Goal: Information Seeking & Learning: Learn about a topic

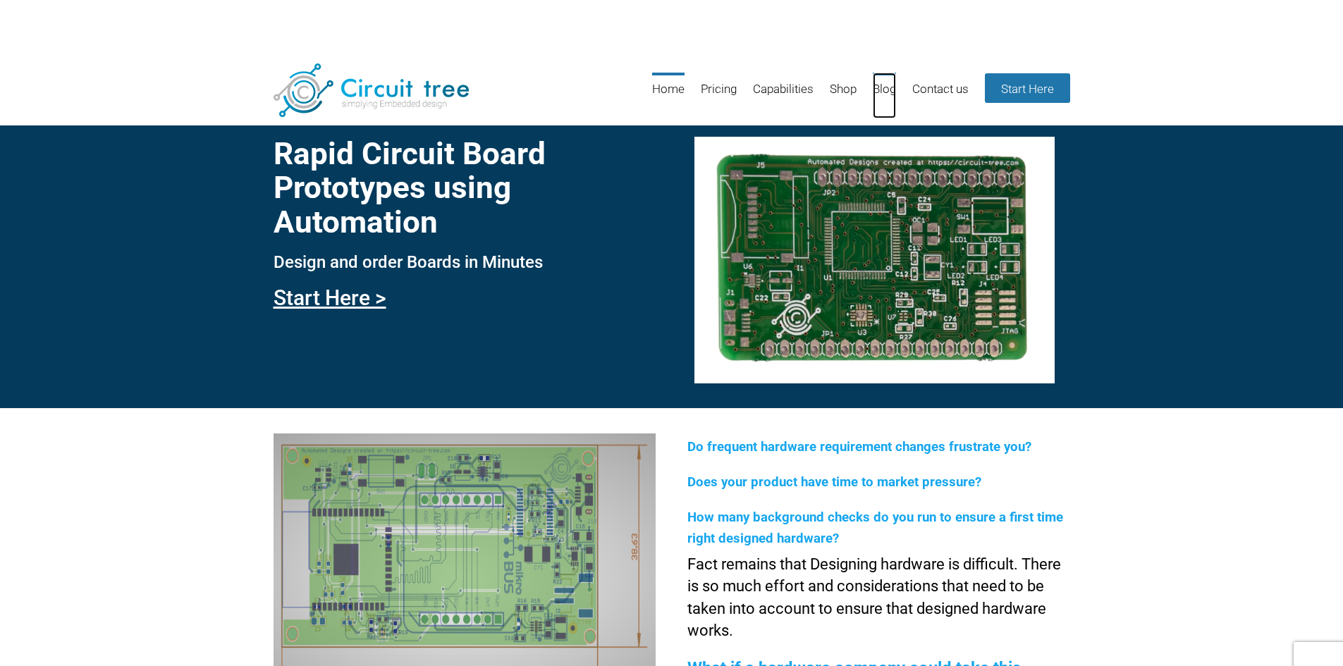
click at [885, 88] on link "Blog" at bounding box center [884, 96] width 23 height 46
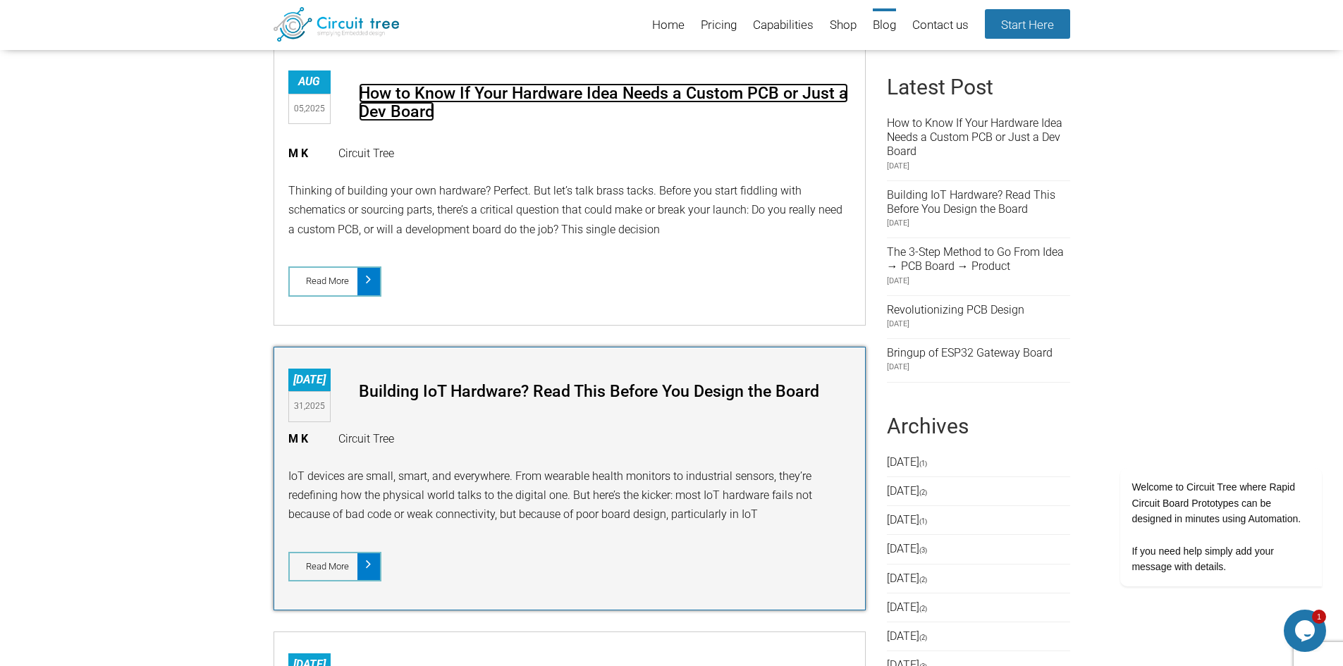
scroll to position [193, 0]
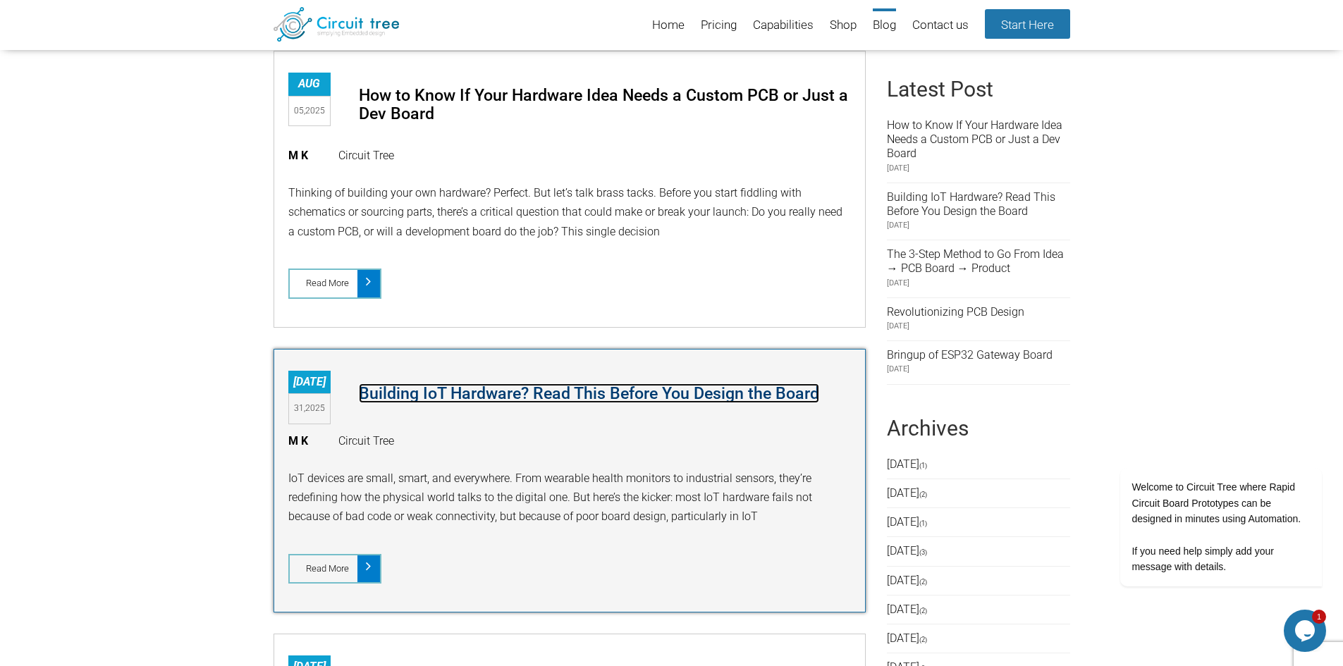
click at [422, 394] on link "Building IoT Hardware? Read This Before You Design the Board" at bounding box center [589, 393] width 460 height 20
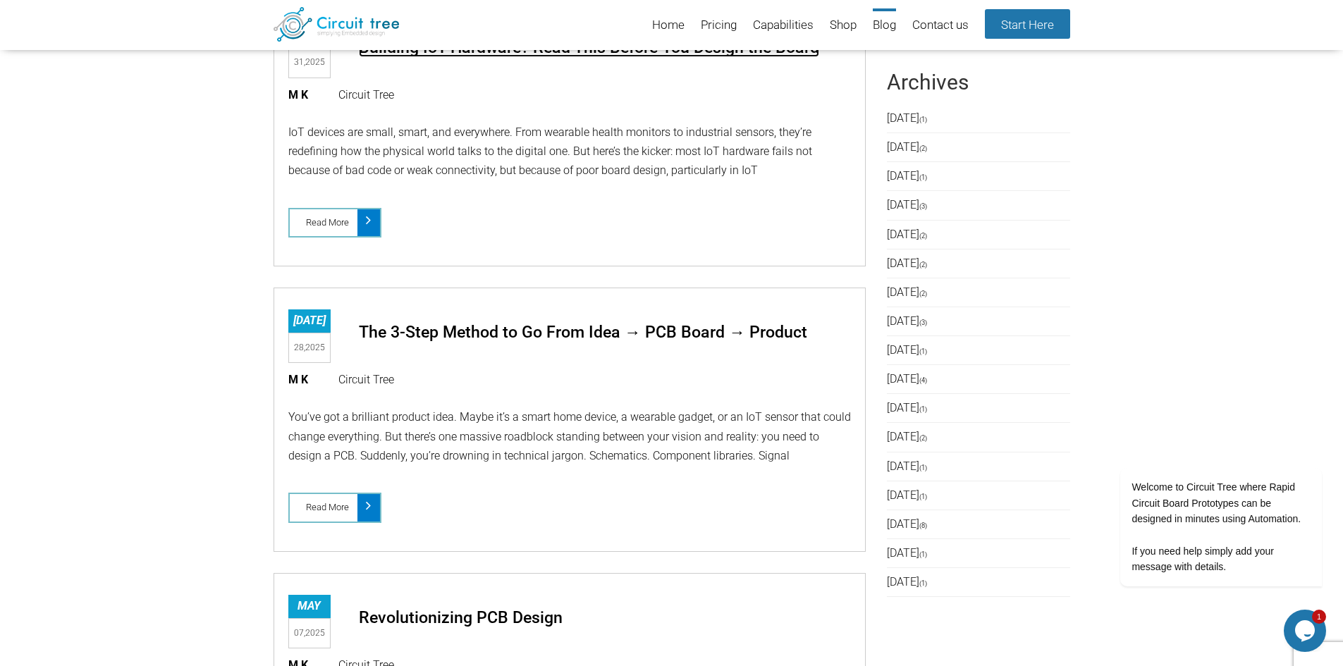
scroll to position [616, 0]
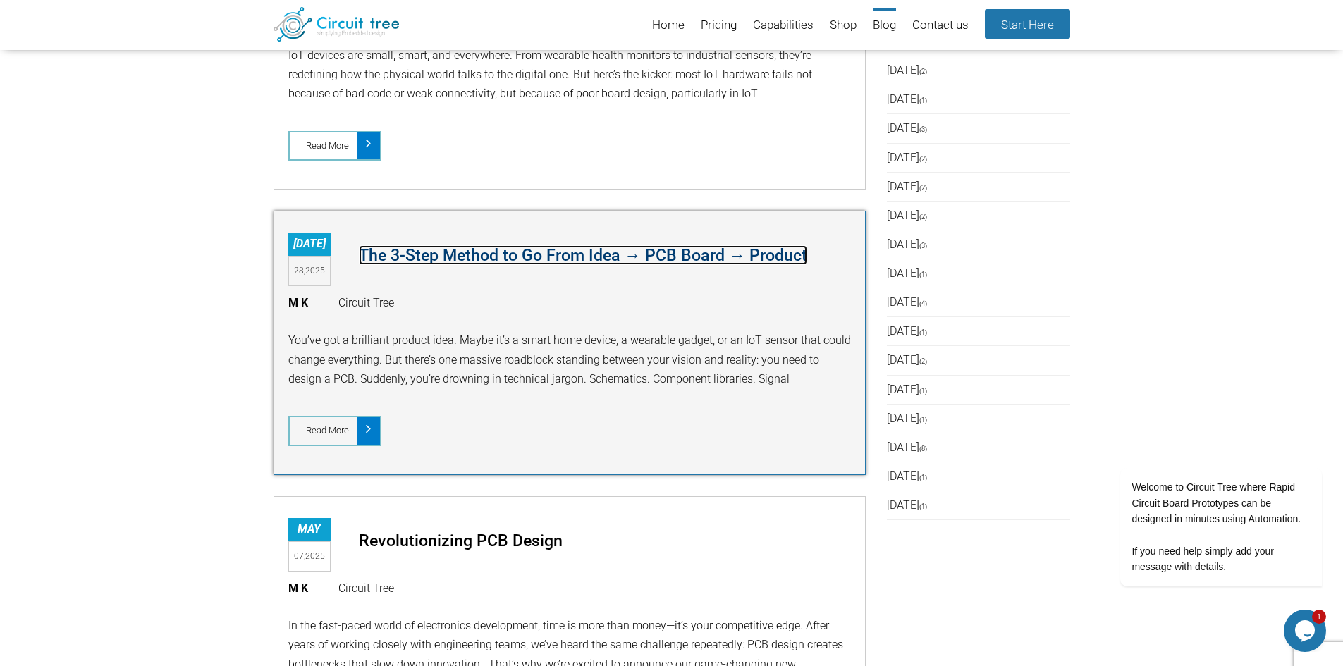
click at [442, 258] on link "The 3-Step Method to Go From Idea → PCB Board → Product" at bounding box center [583, 255] width 448 height 20
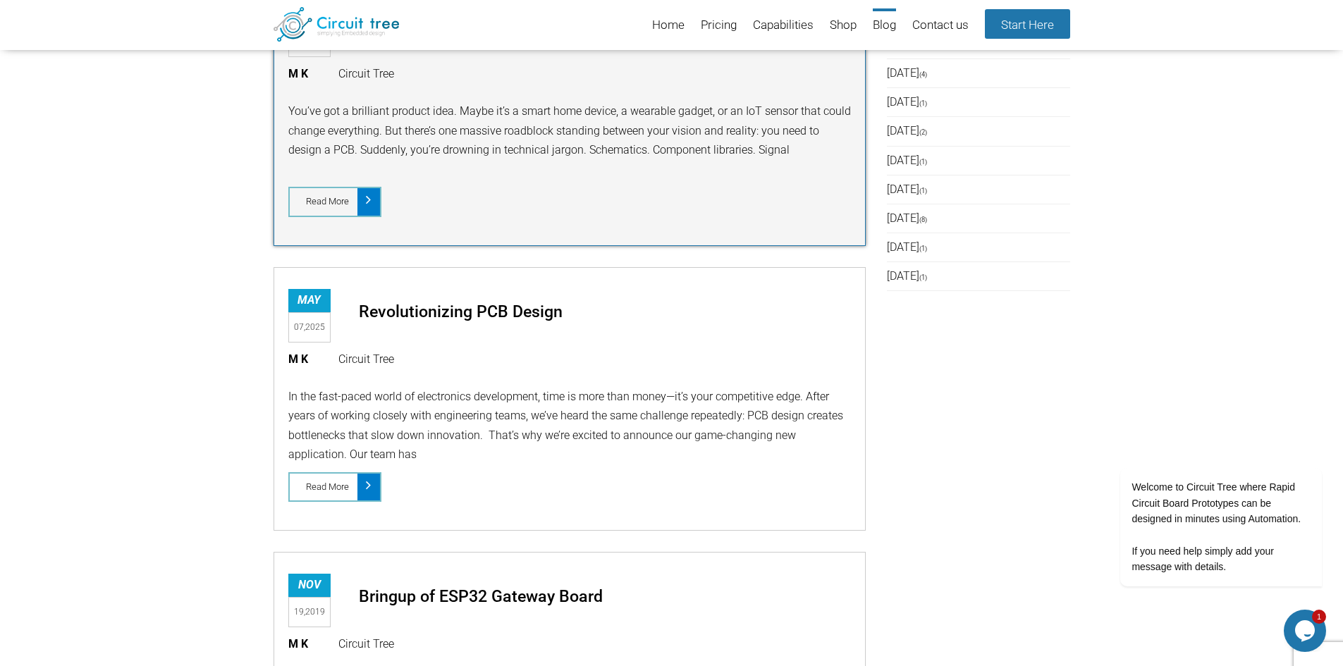
scroll to position [898, 0]
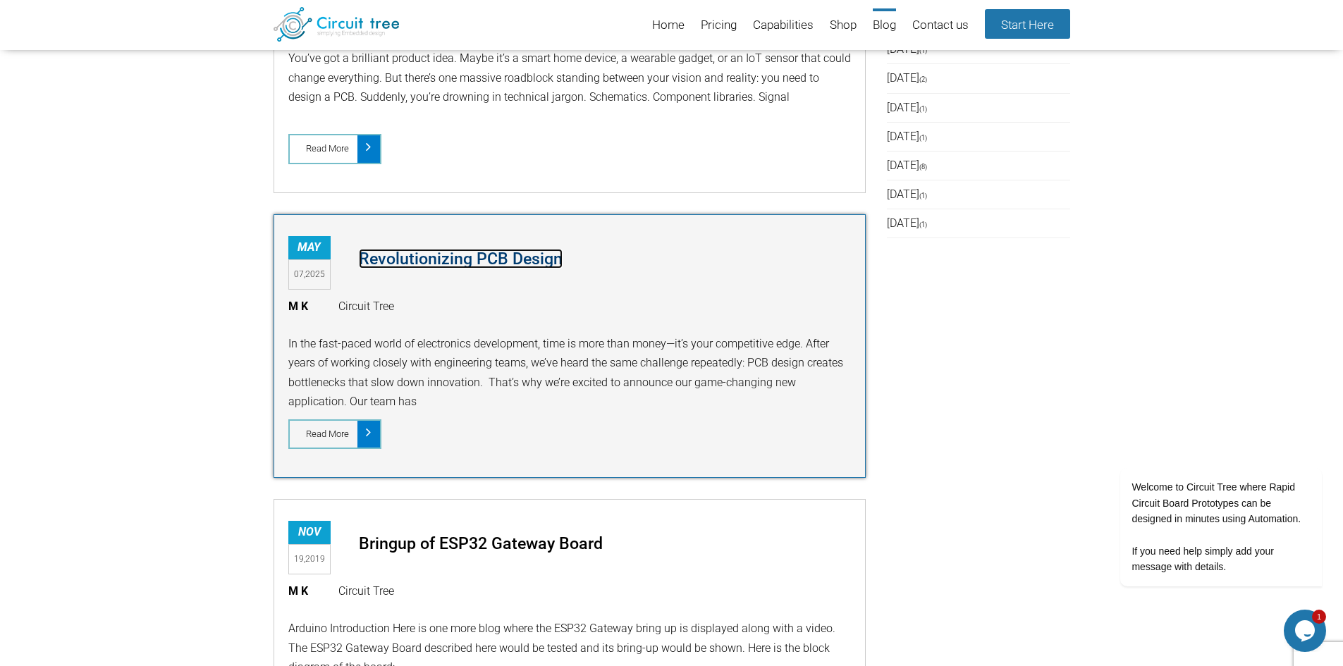
click at [462, 259] on link "Revolutionizing PCB Design" at bounding box center [461, 259] width 204 height 20
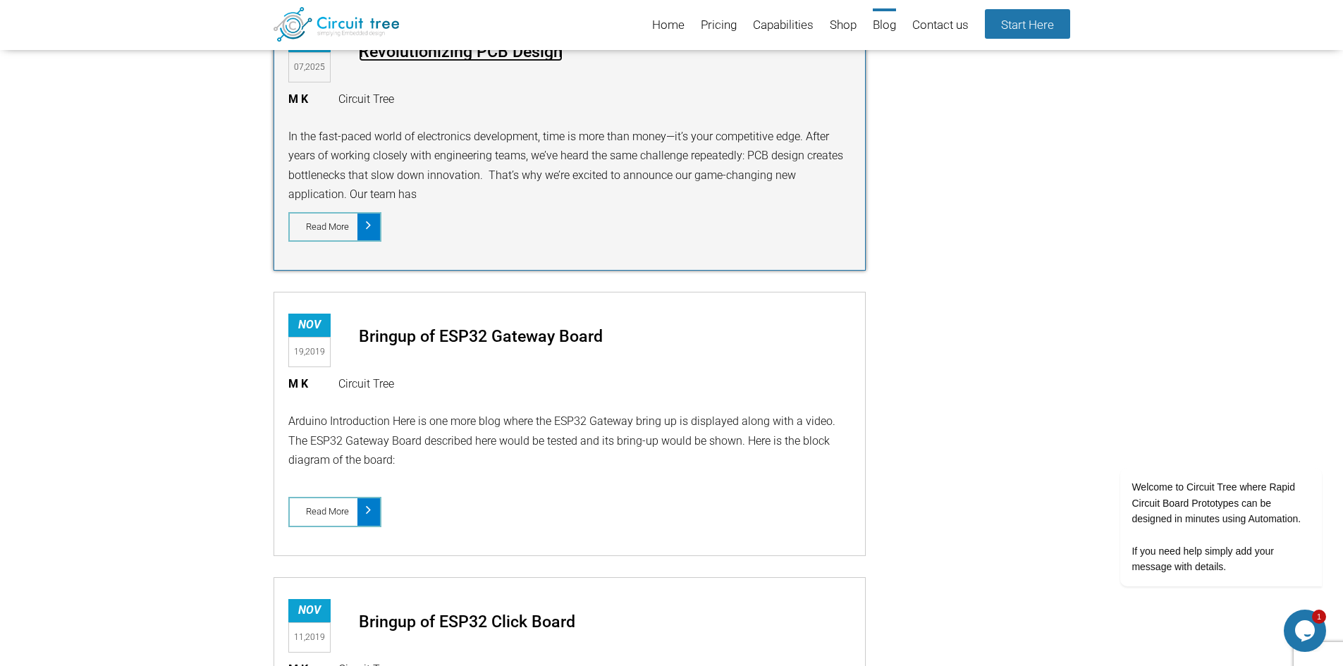
scroll to position [1109, 0]
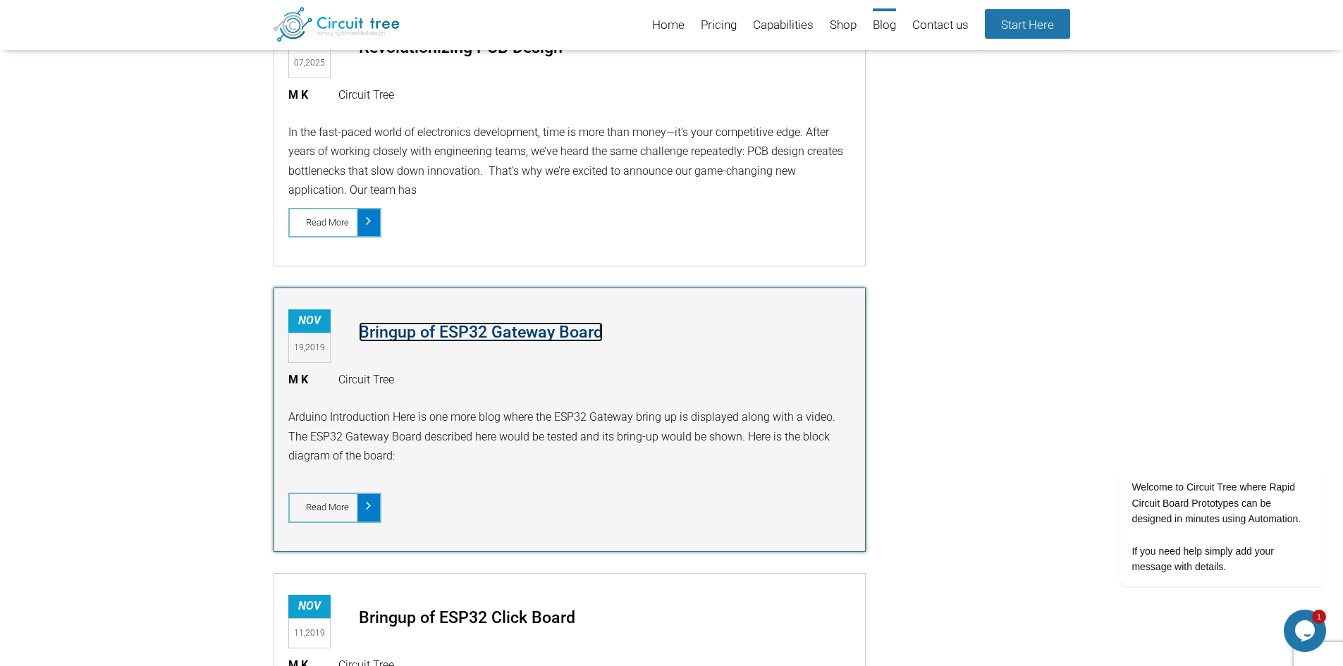
click at [527, 333] on link "Bringup of ESP32 Gateway Board" at bounding box center [481, 332] width 244 height 20
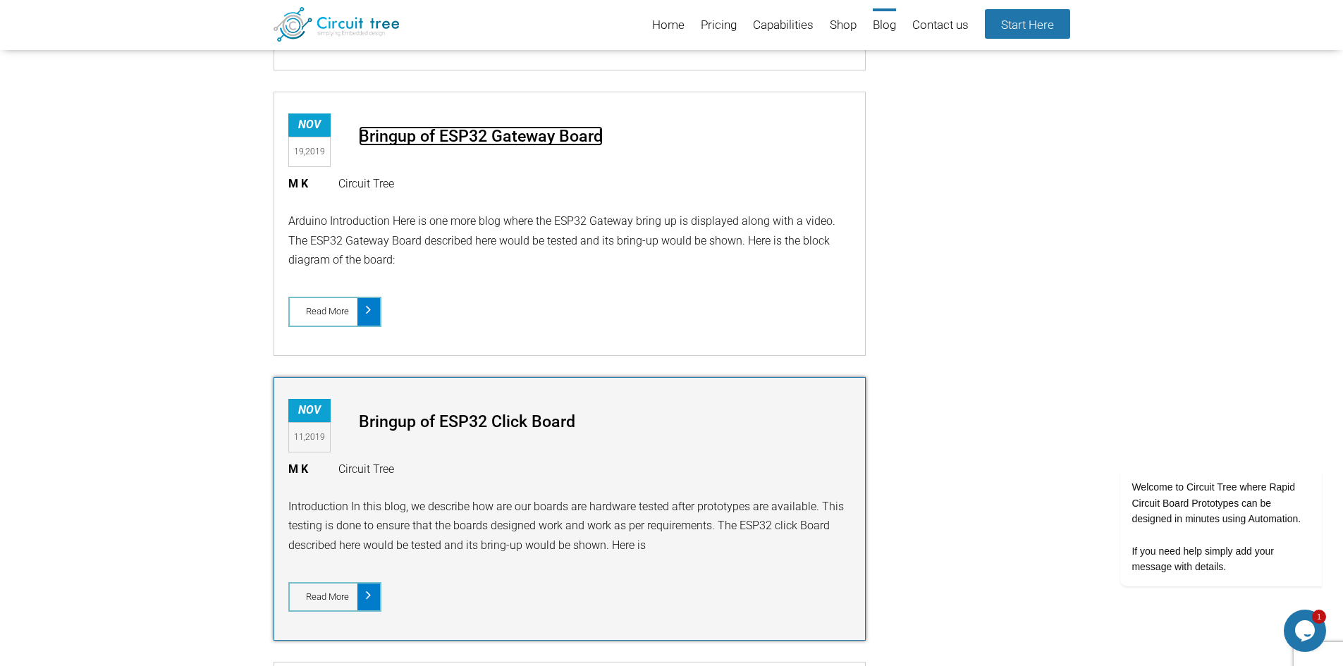
scroll to position [1321, 0]
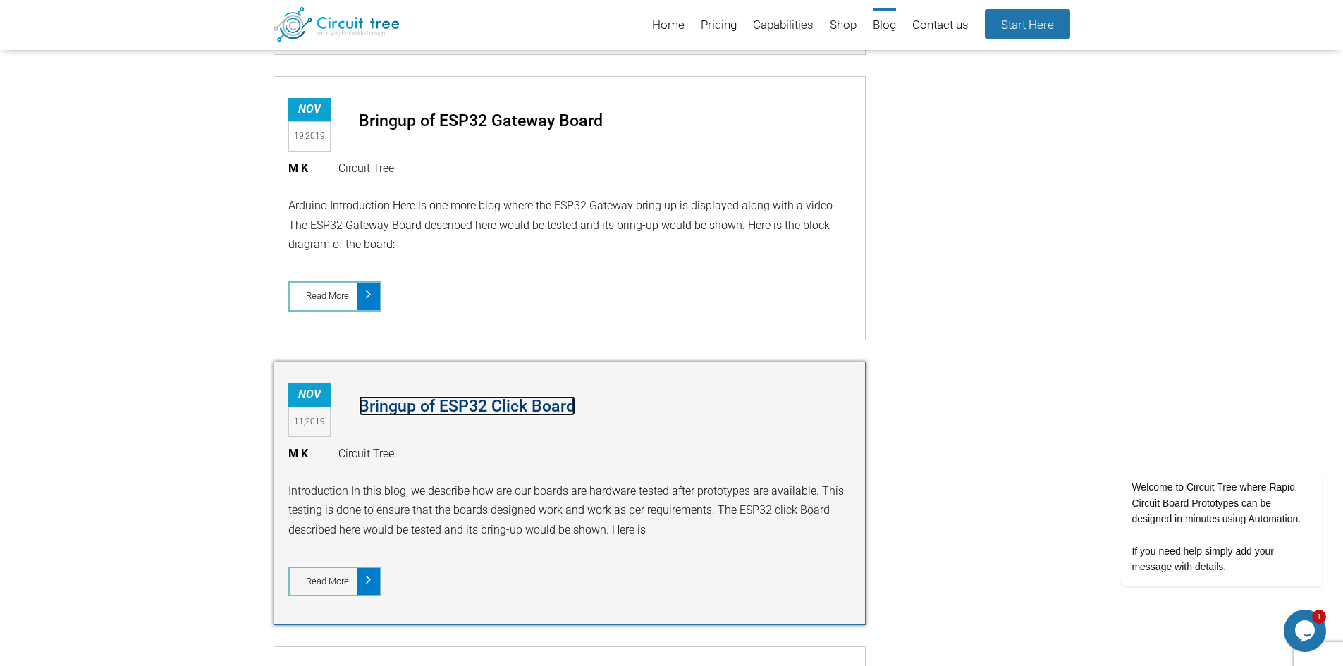
click at [481, 405] on link "Bringup of ESP32 Click Board" at bounding box center [467, 406] width 216 height 20
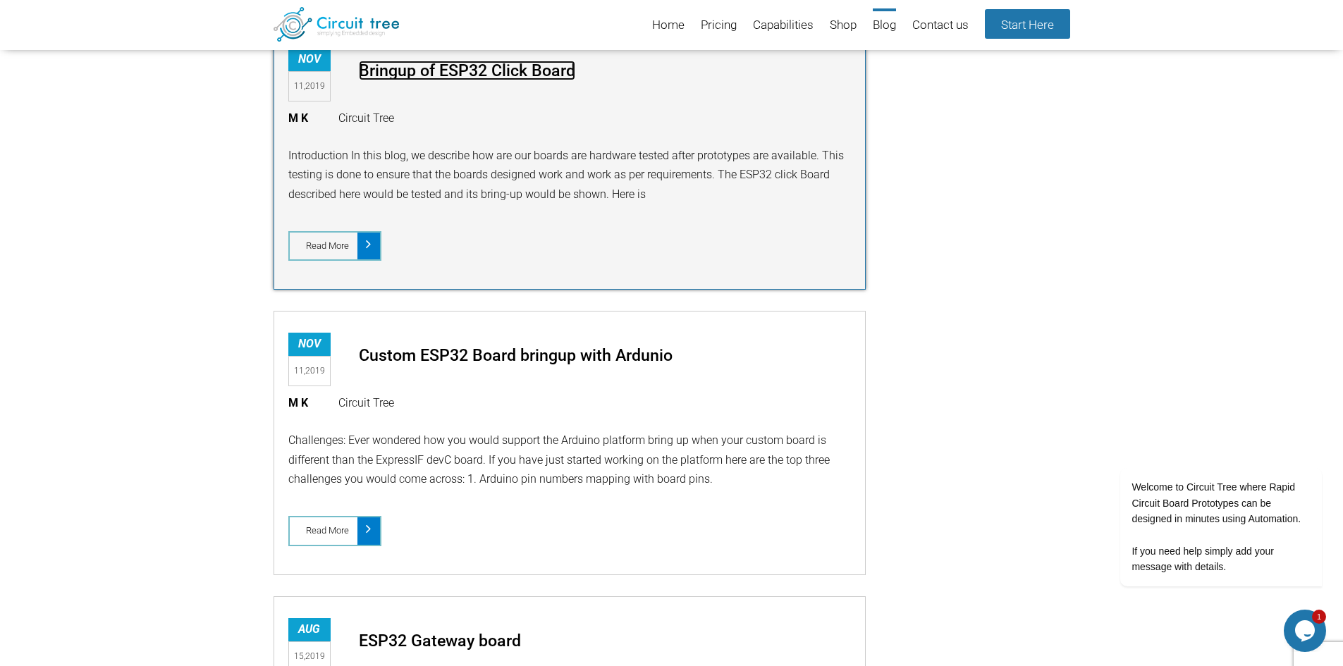
scroll to position [1744, 0]
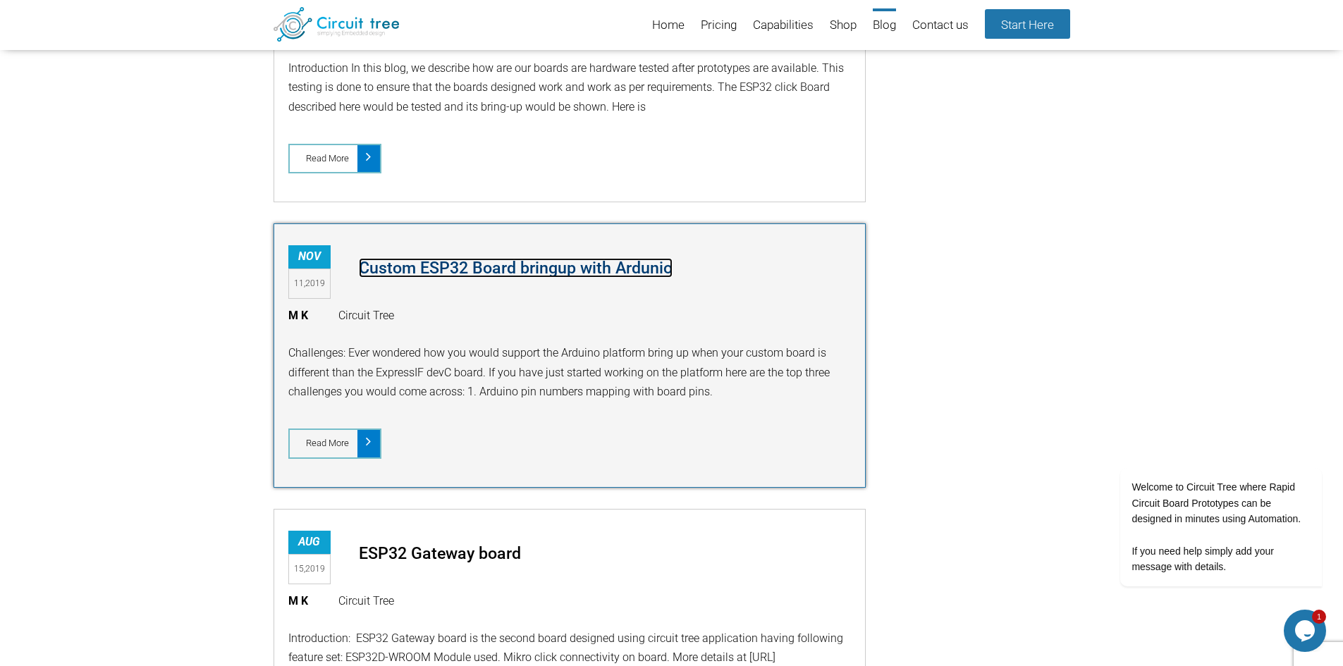
click at [463, 266] on link "Custom ESP32 Board bringup with Ardunio" at bounding box center [516, 268] width 314 height 20
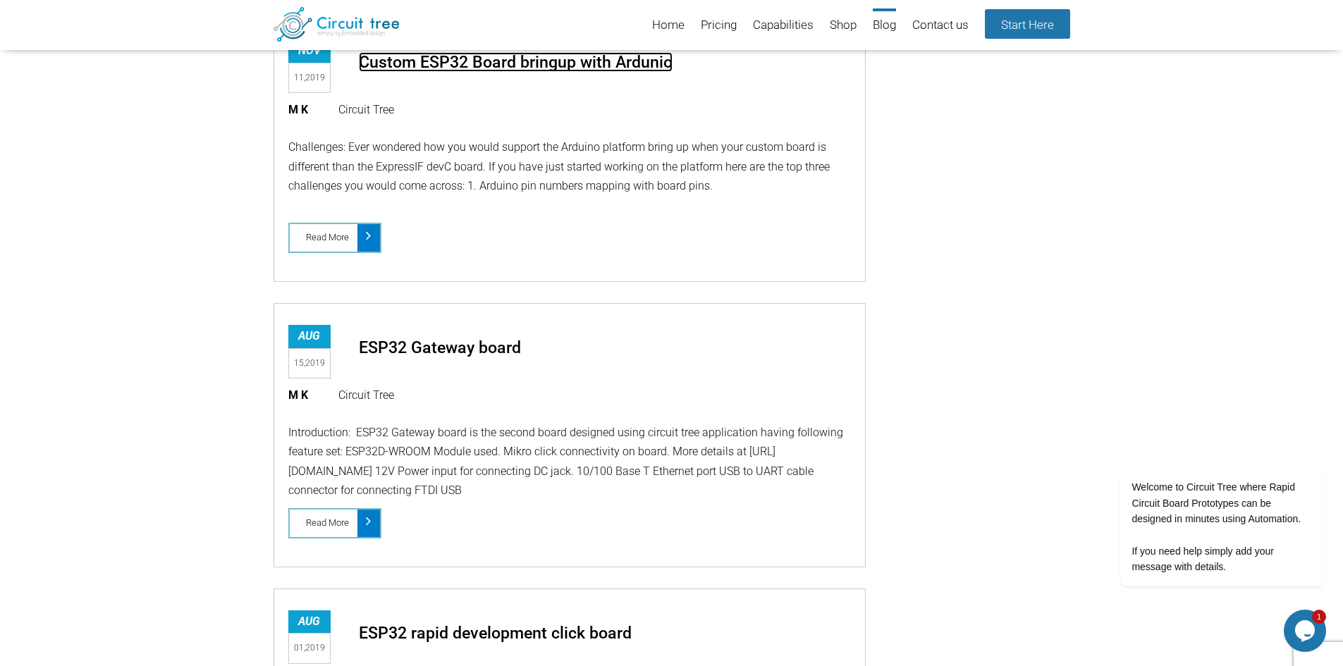
scroll to position [1955, 0]
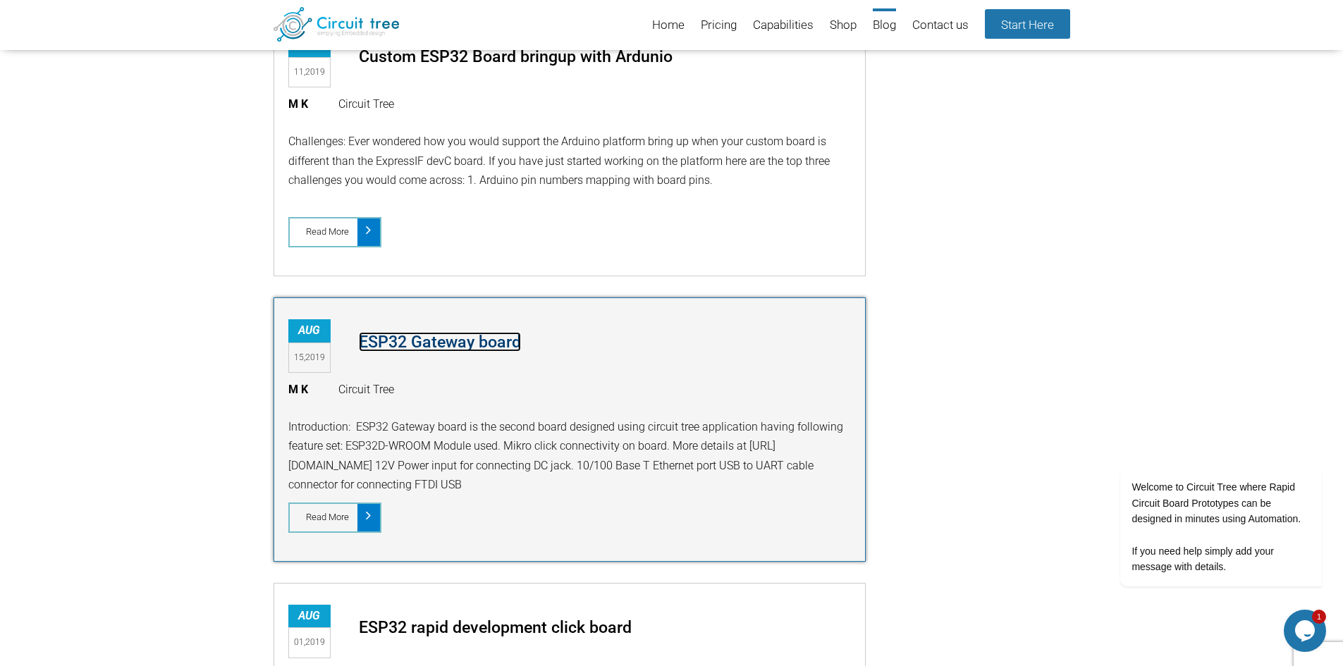
click at [466, 338] on link "ESP32 Gateway board" at bounding box center [440, 342] width 162 height 20
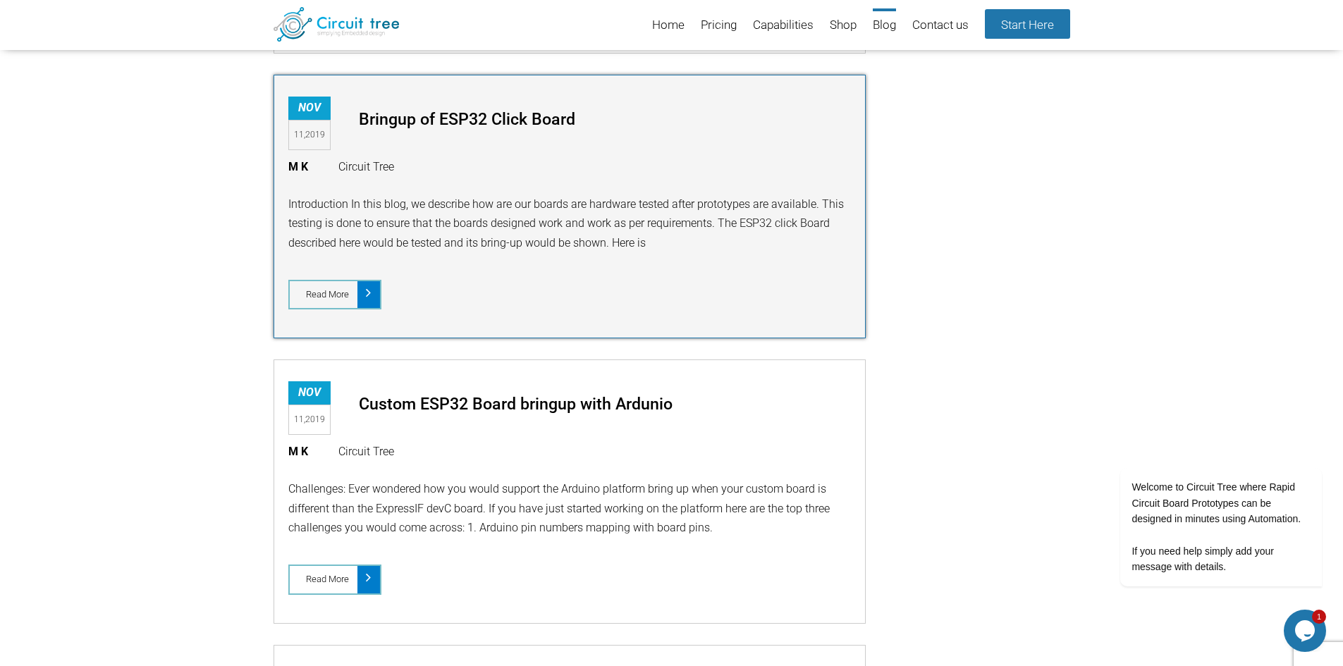
scroll to position [1603, 0]
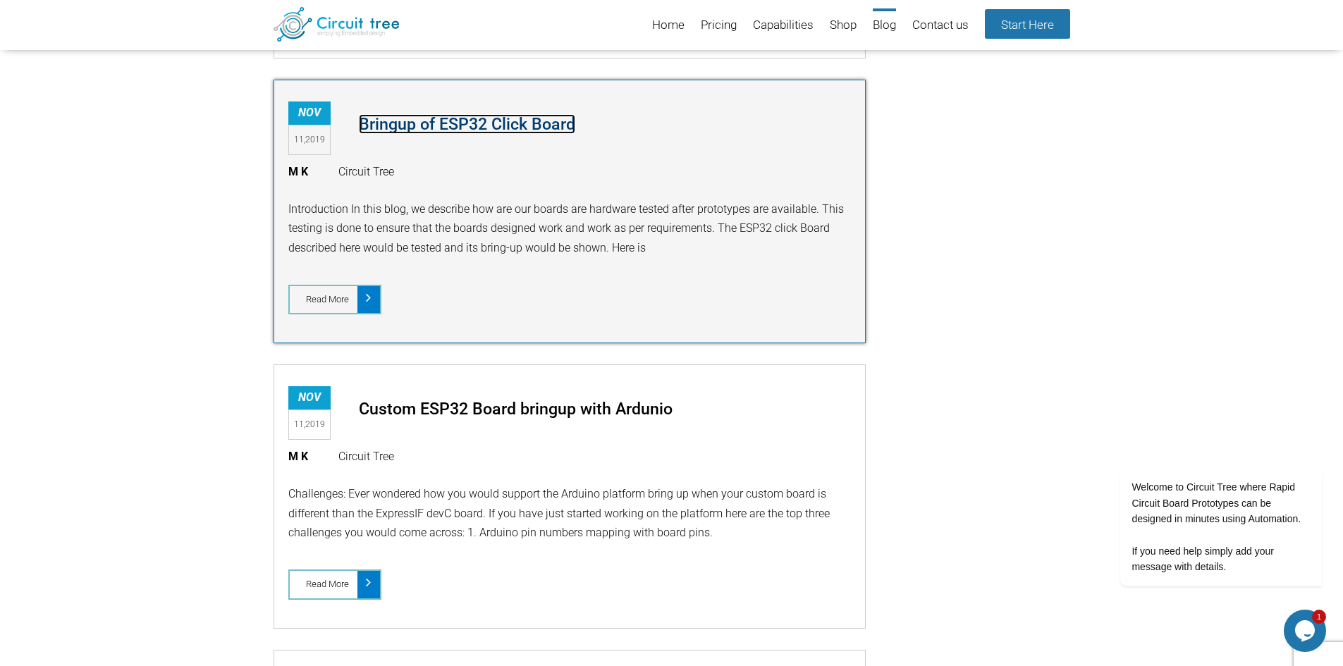
click at [474, 125] on link "Bringup of ESP32 Click Board" at bounding box center [467, 124] width 216 height 20
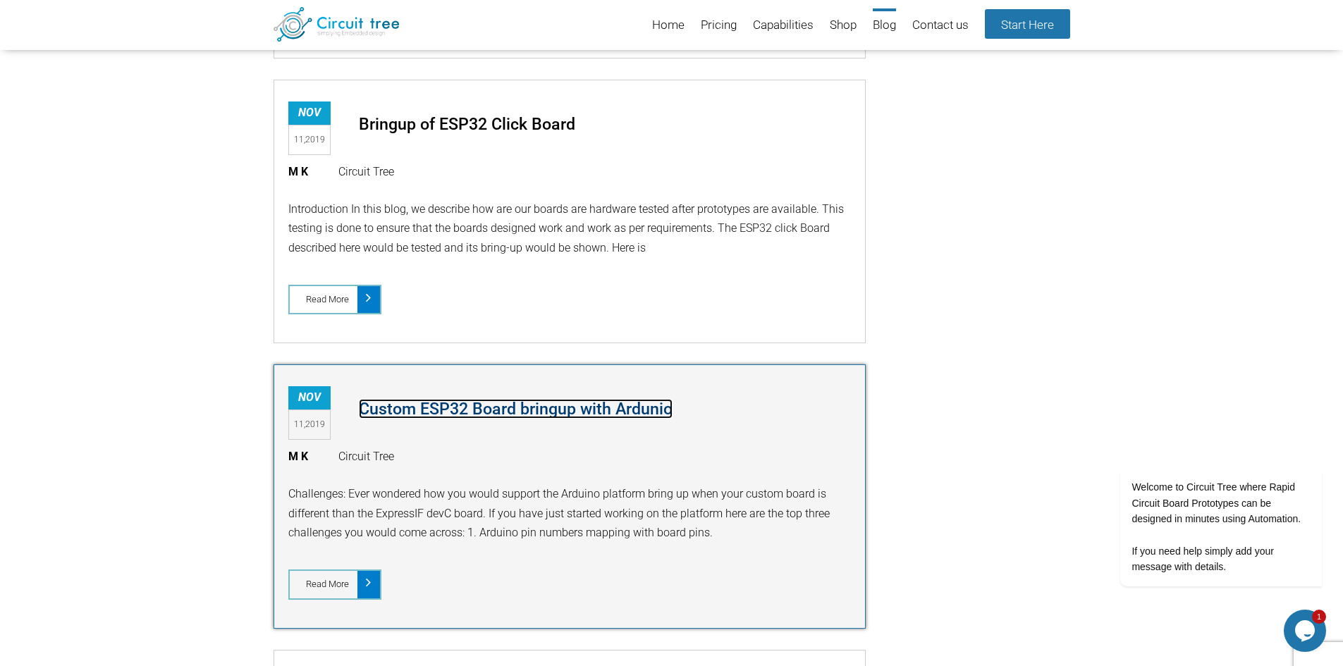
click at [472, 405] on link "Custom ESP32 Board bringup with Ardunio" at bounding box center [516, 409] width 314 height 20
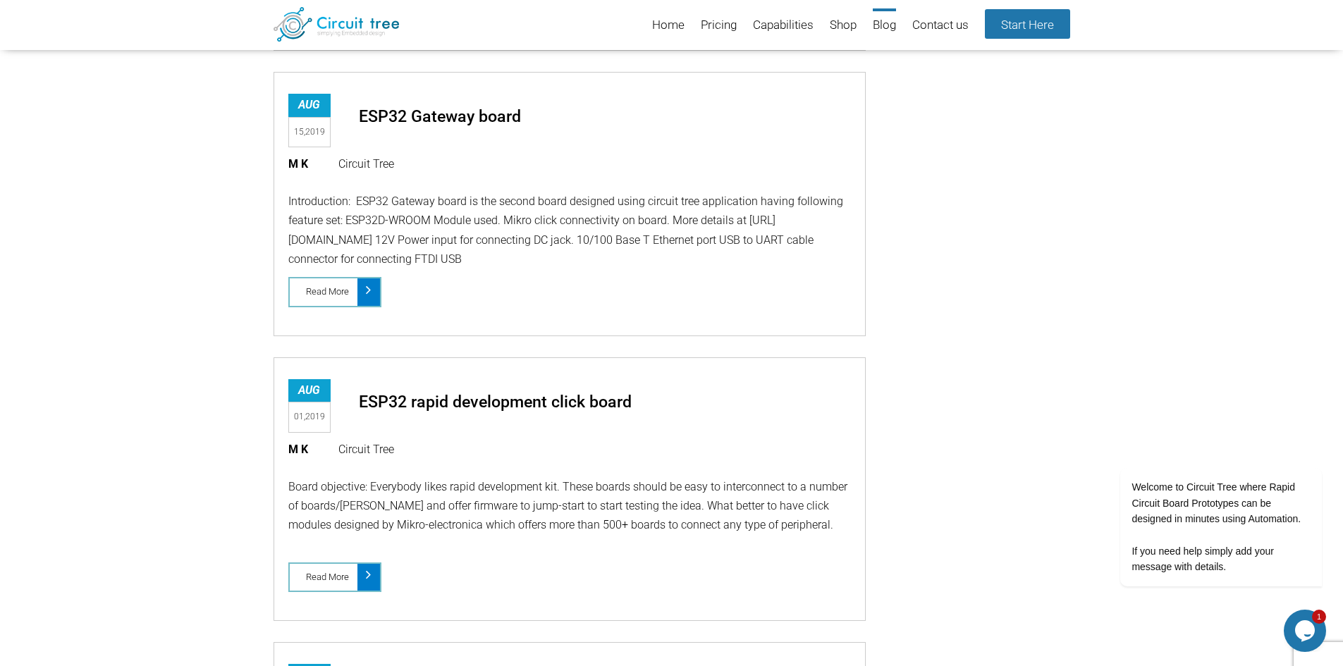
scroll to position [2237, 0]
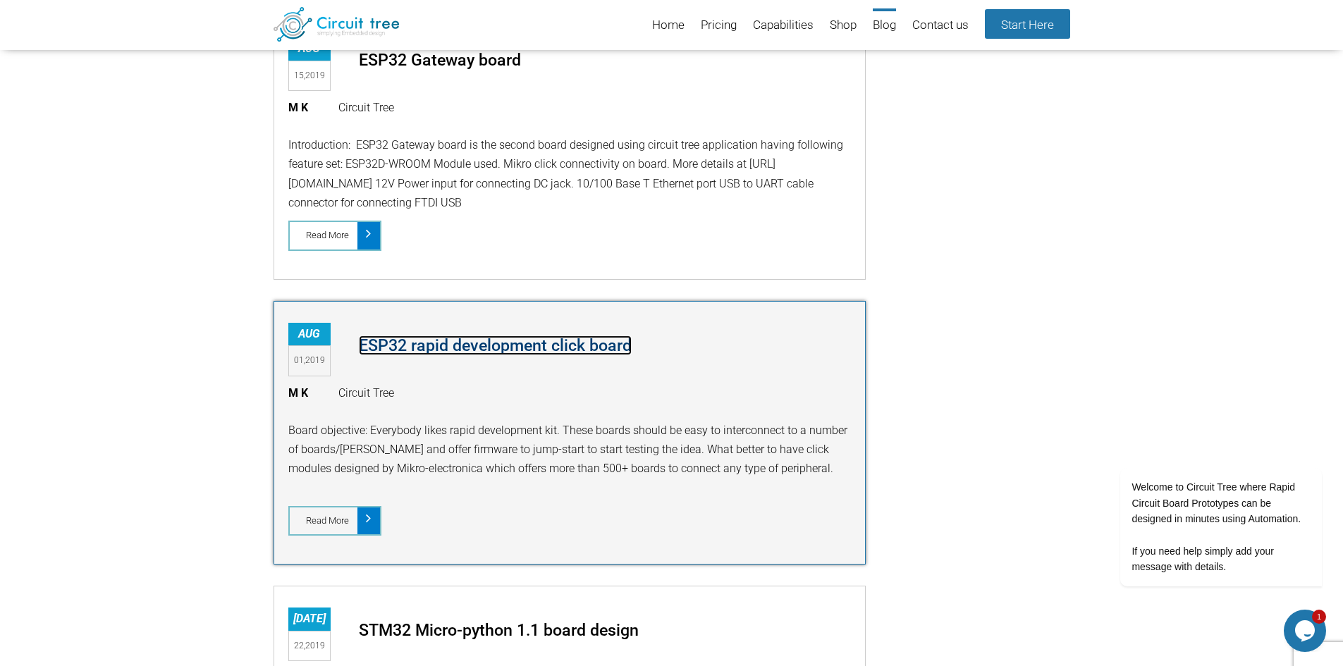
click at [536, 350] on link "ESP32 rapid development click board" at bounding box center [495, 346] width 273 height 20
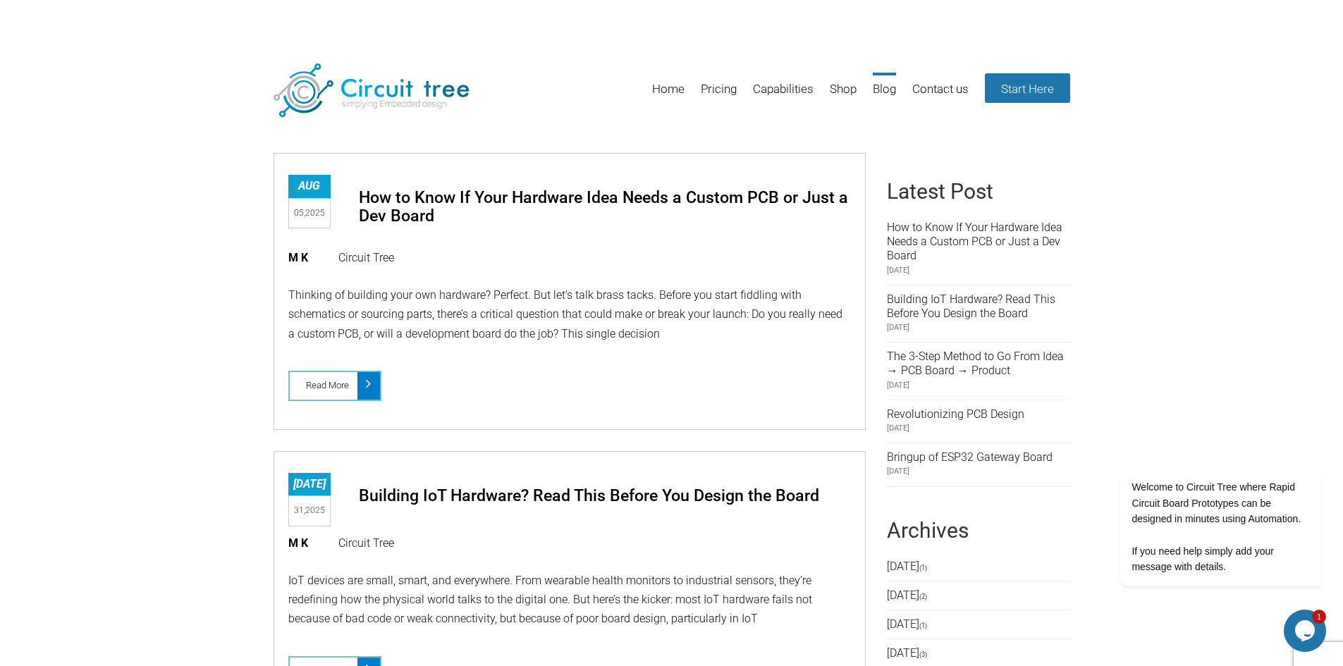
scroll to position [0, 0]
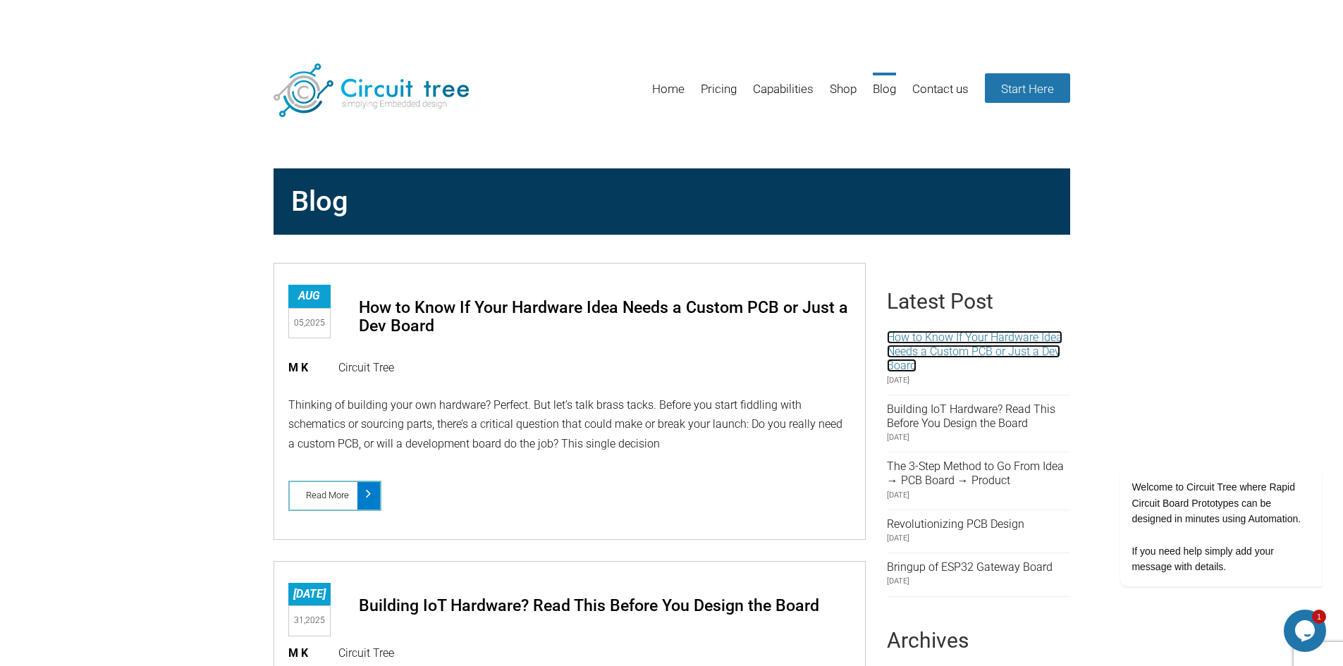
click at [923, 351] on link "How to Know If Your Hardware Idea Needs a Custom PCB or Just a Dev Board" at bounding box center [975, 352] width 176 height 42
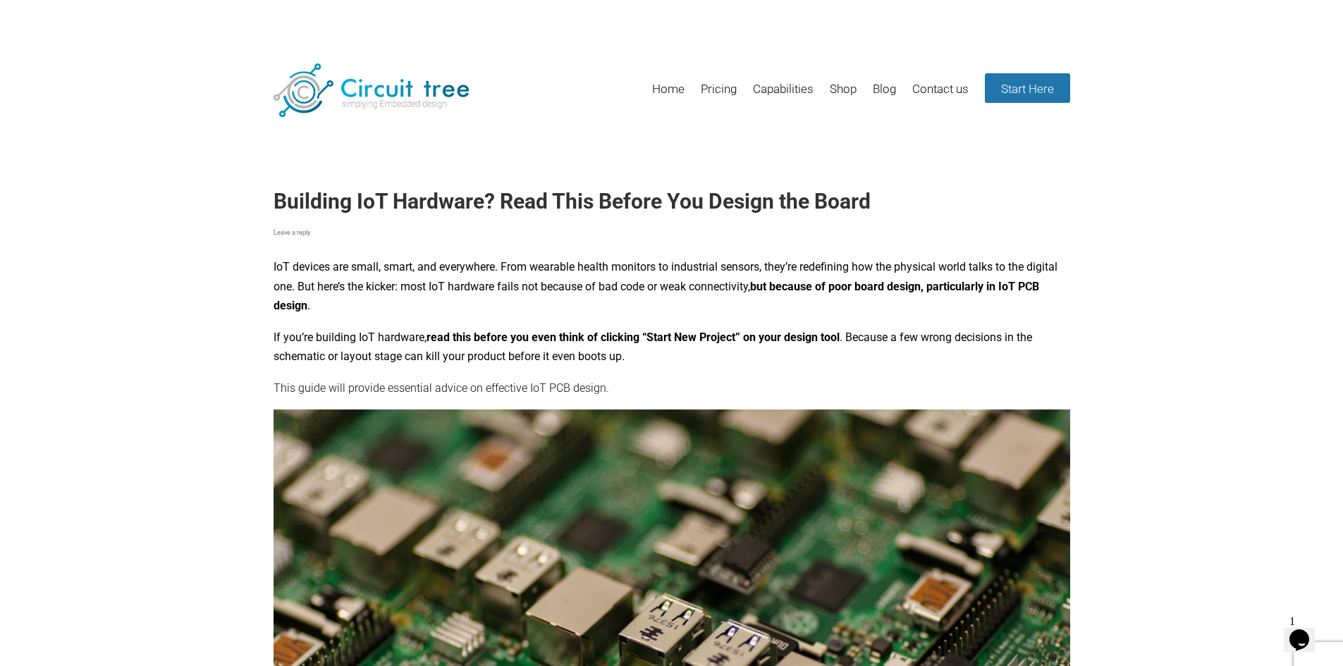
click at [513, 232] on div "Leave a reply" at bounding box center [671, 232] width 797 height 12
drag, startPoint x: 1005, startPoint y: 283, endPoint x: 305, endPoint y: 305, distance: 700.3
click at [305, 305] on b "but because of poor board design, particularly in IoT PCB design" at bounding box center [656, 296] width 766 height 32
copy b "IoT PCB design"
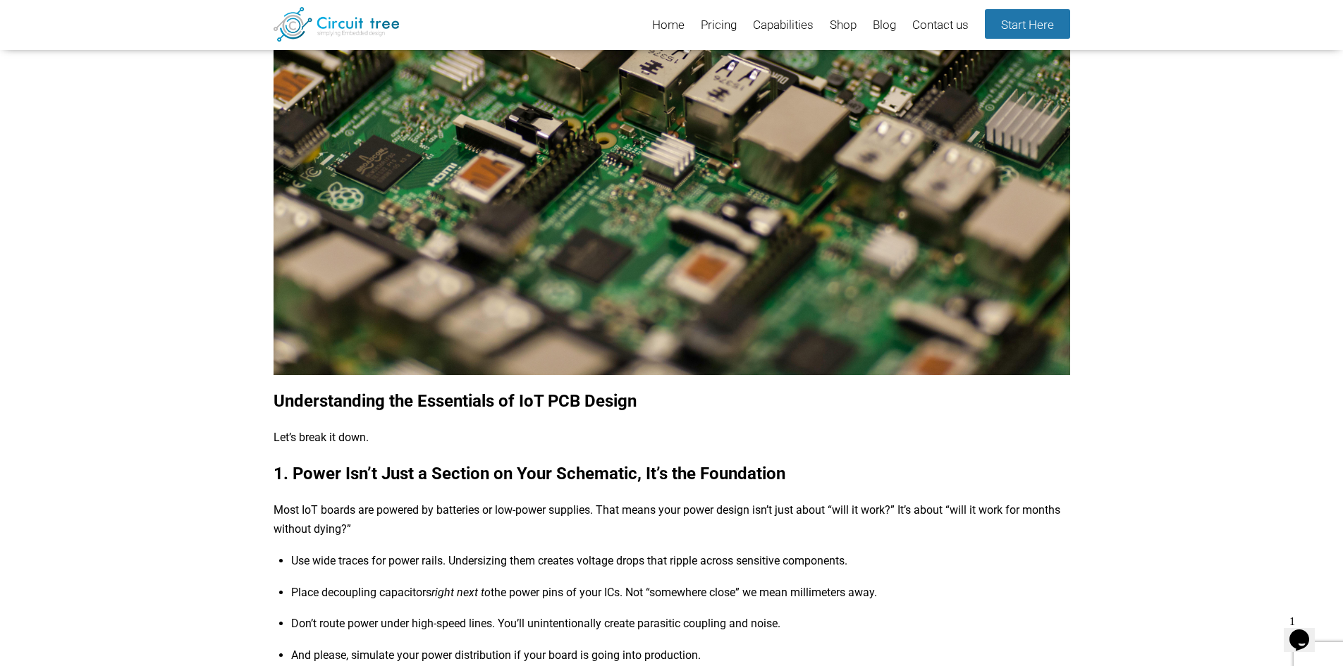
scroll to position [546, 0]
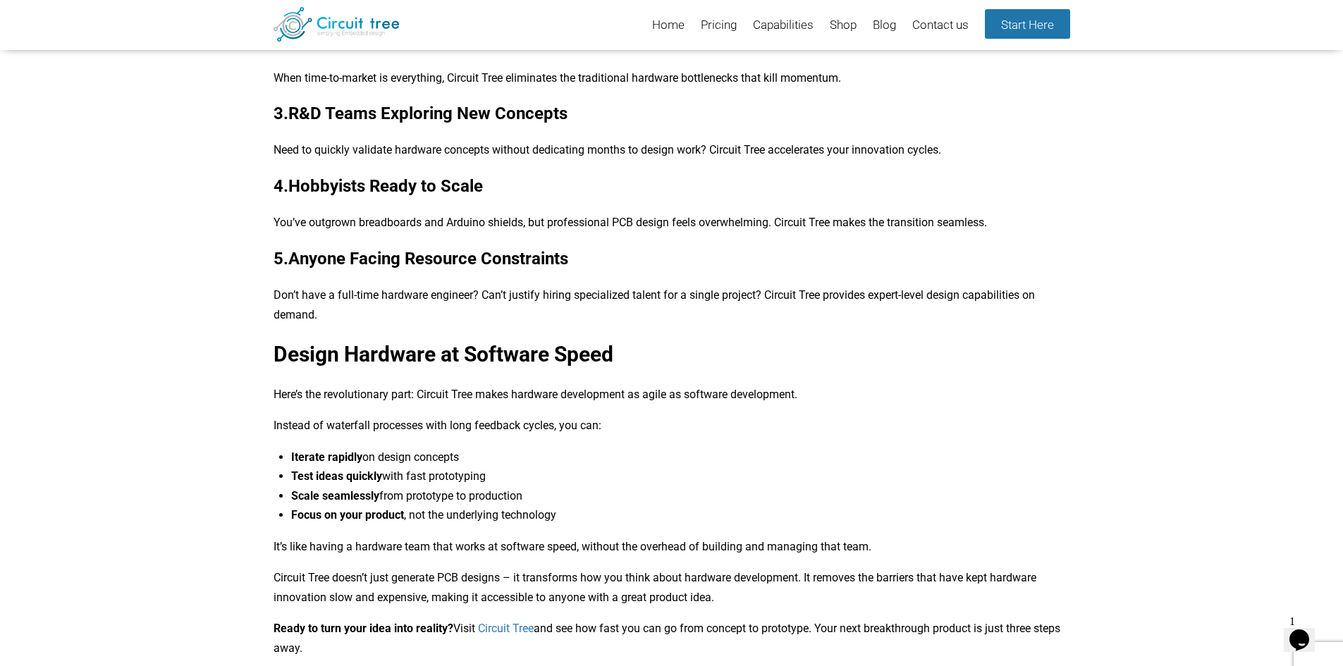
scroll to position [3871, 0]
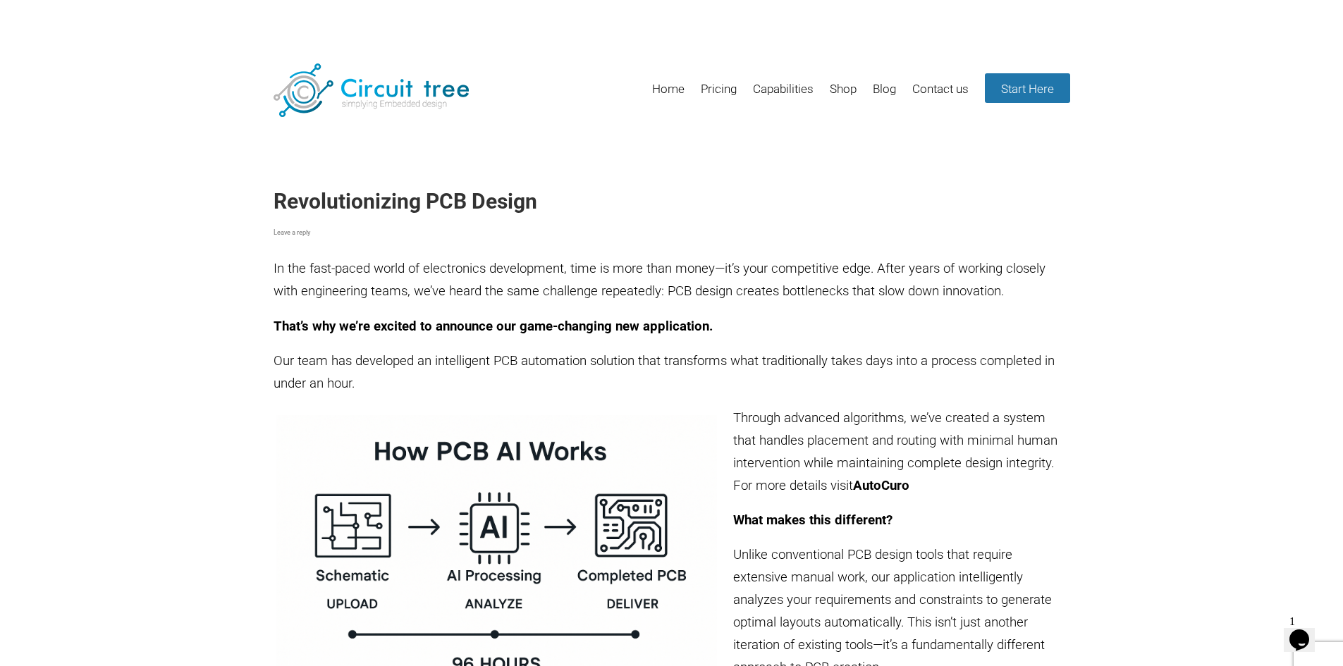
click at [457, 204] on h1 "Revolutionizing PCB Design" at bounding box center [671, 201] width 797 height 25
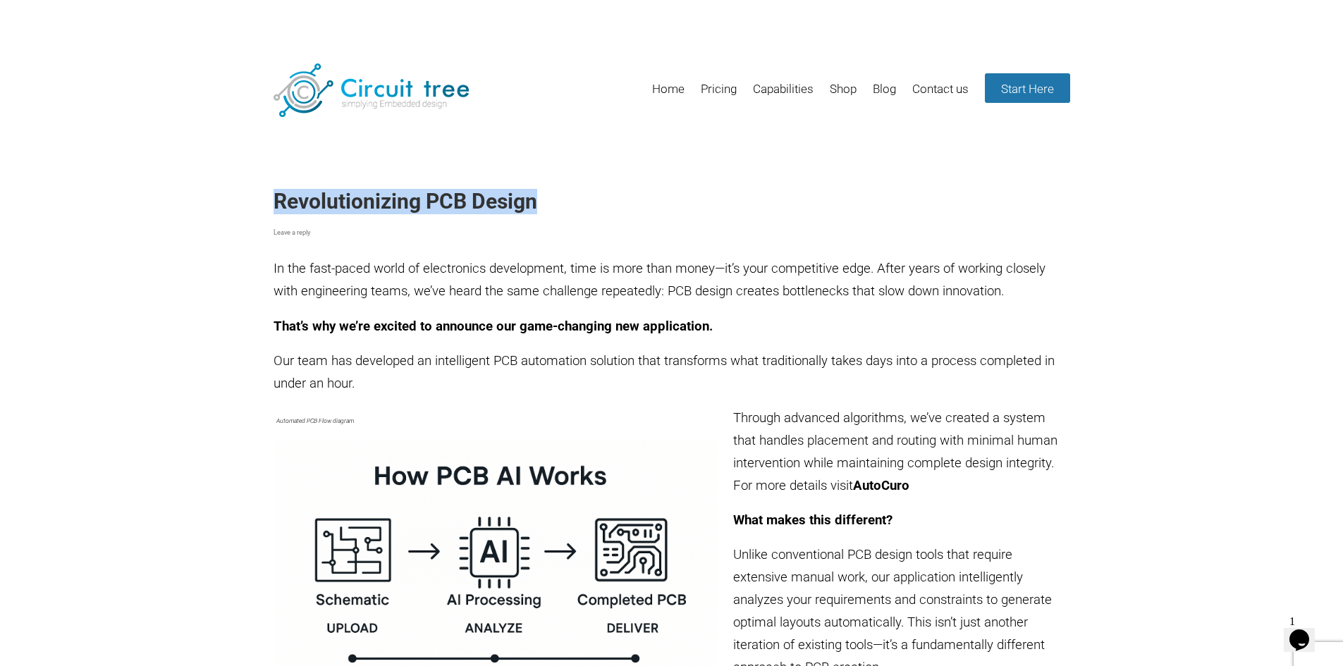
click at [408, 207] on h1 "Revolutionizing PCB Design" at bounding box center [671, 201] width 797 height 25
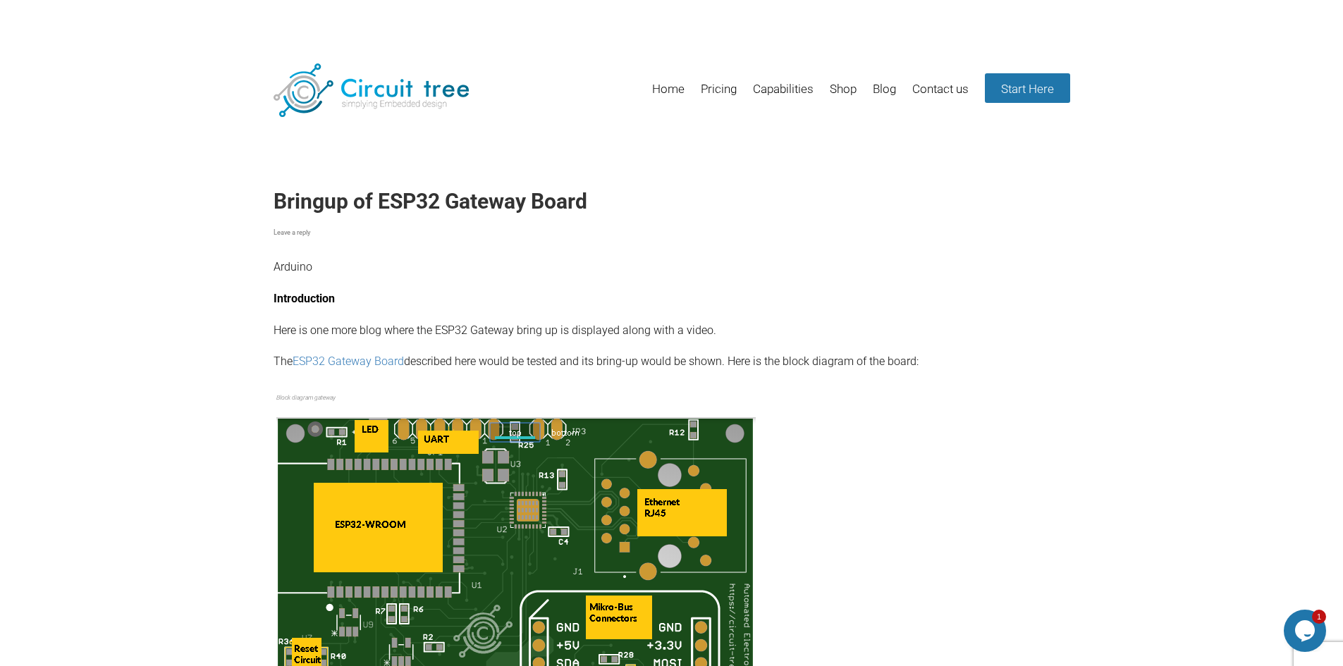
click at [566, 125] on header "Menu Skip to content Home Pricing Capabilities Shop Blog Contact us Start Here" at bounding box center [671, 90] width 1343 height 69
drag, startPoint x: 271, startPoint y: 198, endPoint x: 432, endPoint y: 199, distance: 160.7
click at [362, 197] on h1 "Bringup of ESP32 Gateway Board" at bounding box center [671, 201] width 797 height 25
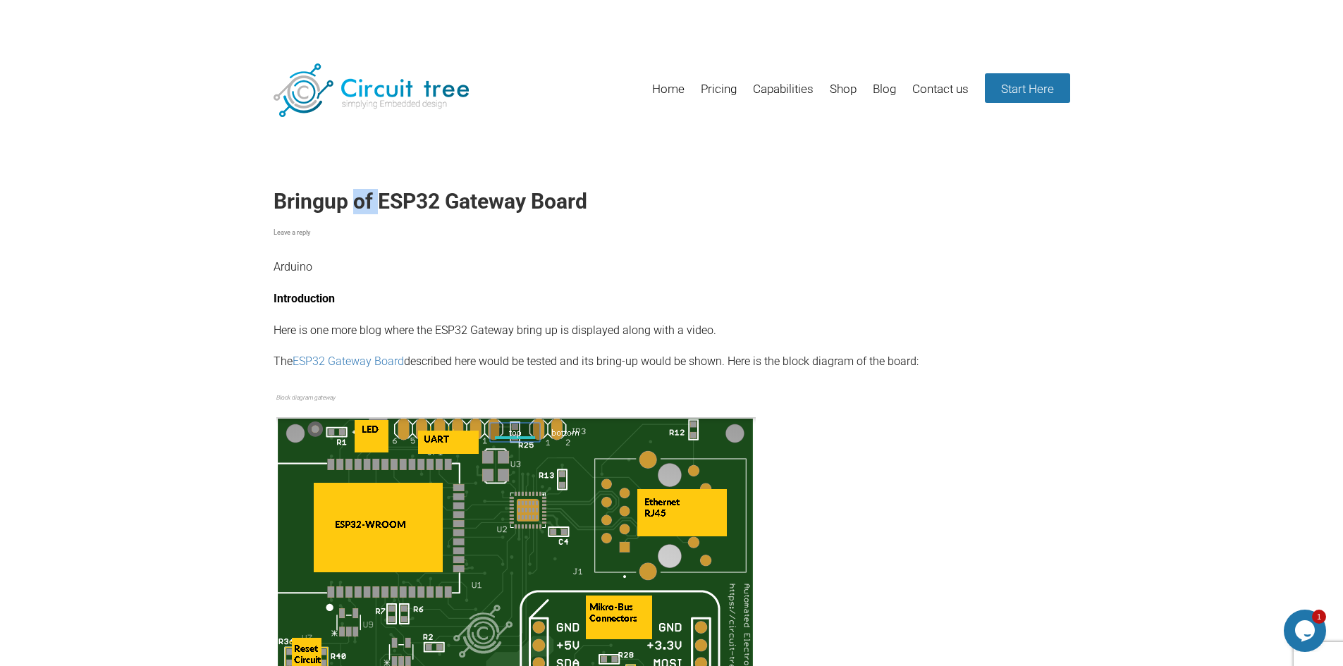
click at [362, 197] on h1 "Bringup of ESP32 Gateway Board" at bounding box center [671, 201] width 797 height 25
copy header "Bringup of ESP32 Gateway Board"
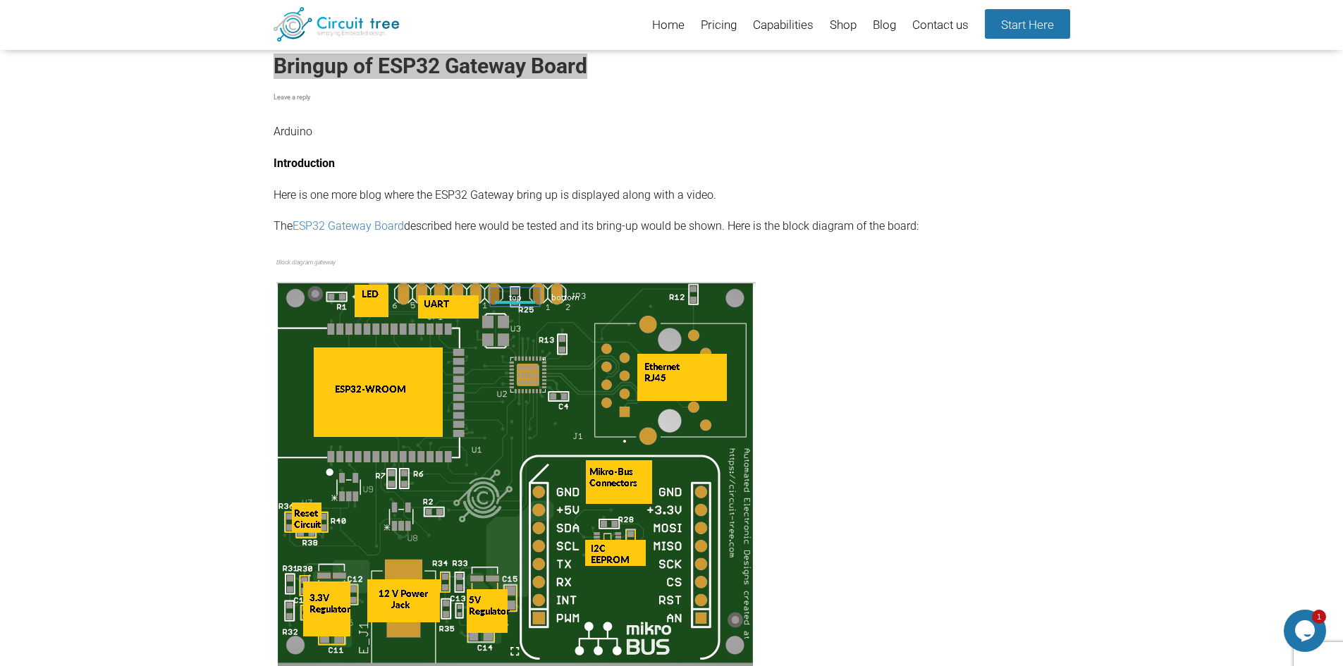
scroll to position [52, 0]
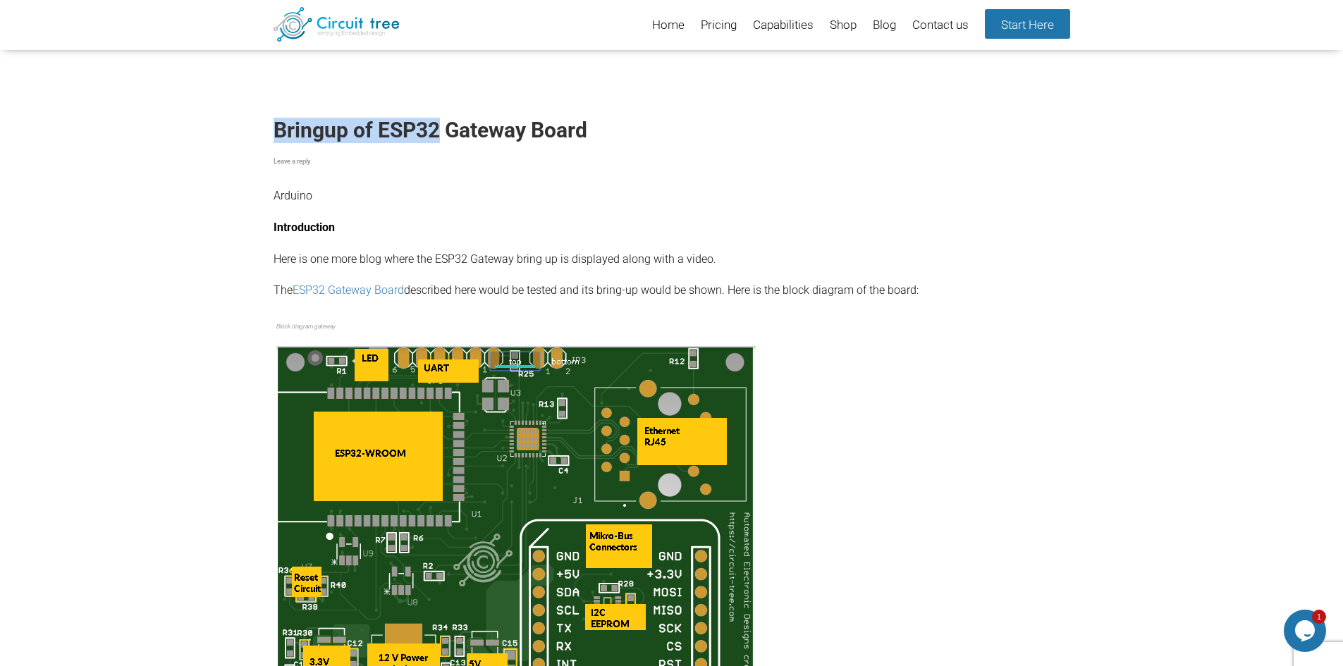
drag, startPoint x: 278, startPoint y: 128, endPoint x: 443, endPoint y: 125, distance: 164.3
click at [443, 125] on h1 "Bringup of ESP32 Gateway Board" at bounding box center [671, 130] width 797 height 25
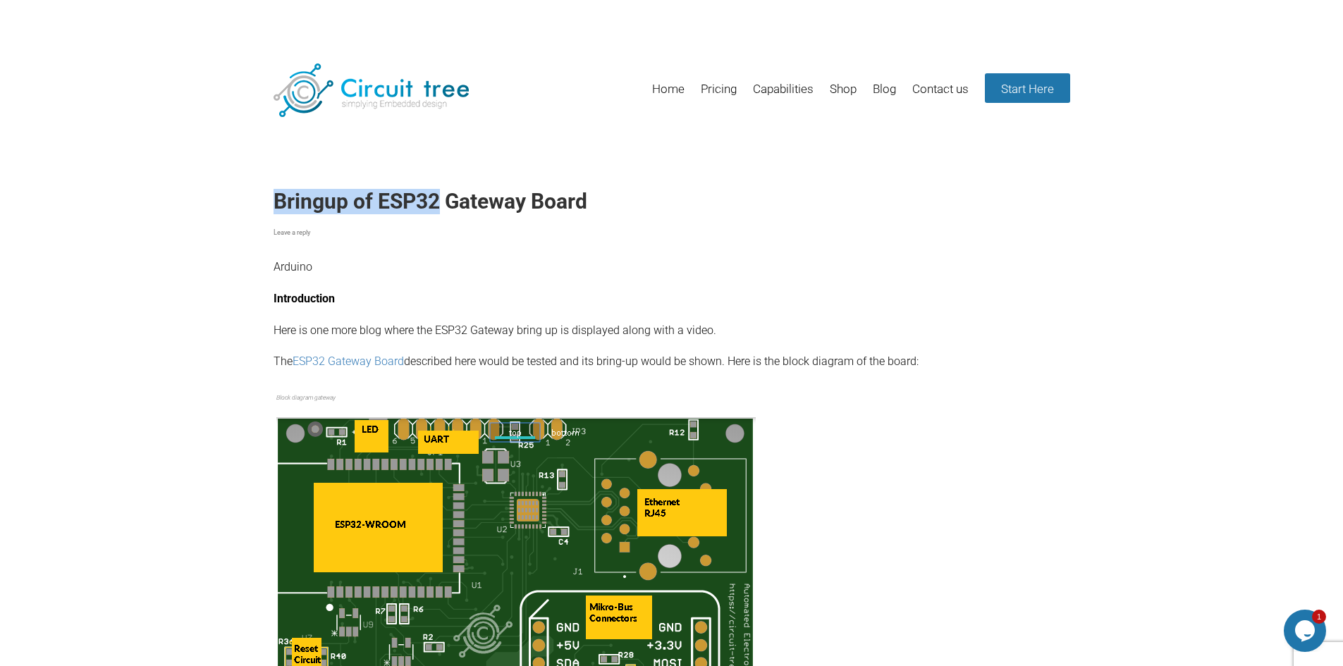
click at [377, 189] on h1 "Bringup of ESP32 Gateway Board" at bounding box center [671, 201] width 797 height 25
drag, startPoint x: 381, startPoint y: 198, endPoint x: 593, endPoint y: 198, distance: 212.2
click at [593, 198] on h1 "Bringup of ESP32 Gateway Board" at bounding box center [671, 201] width 797 height 25
copy h1 "ESP32 Gateway Board"
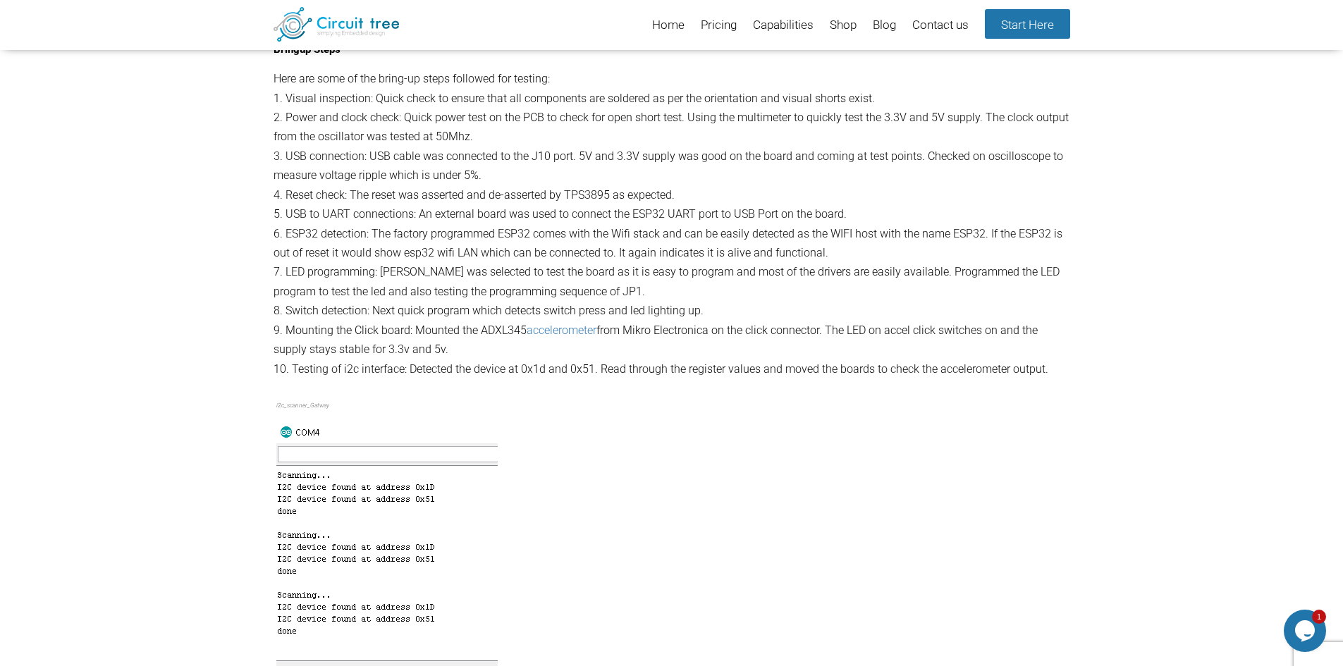
scroll to position [1391, 0]
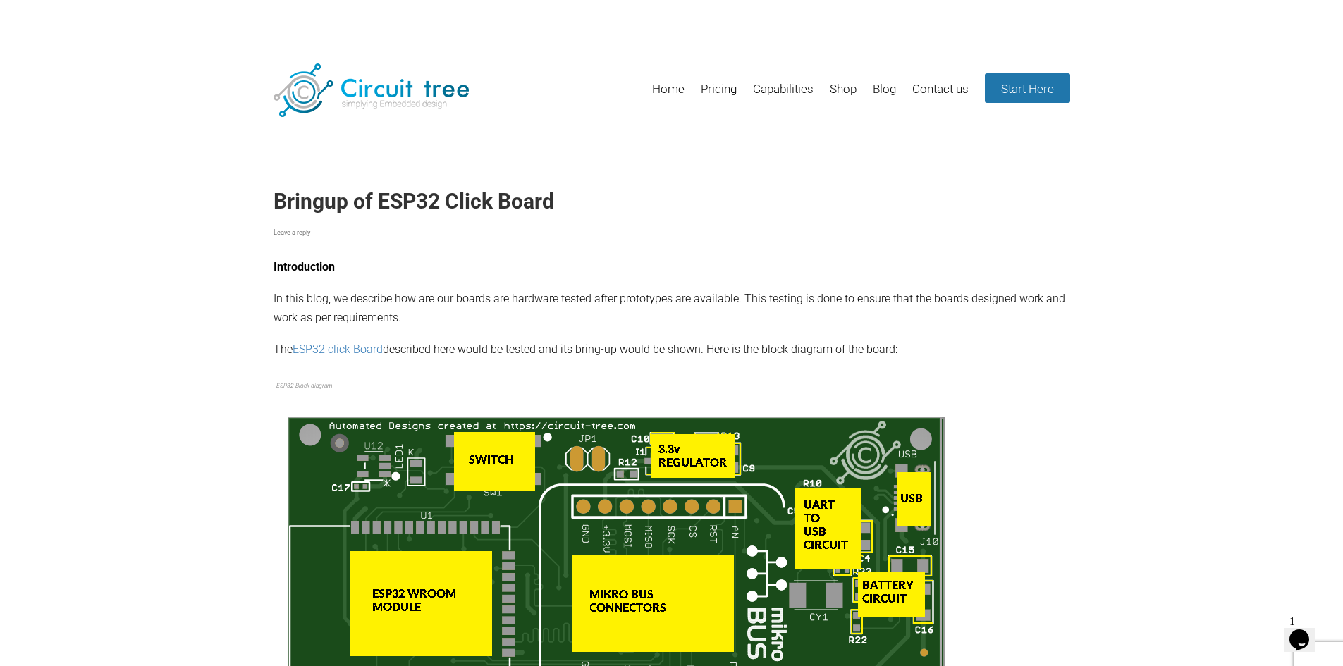
click at [288, 202] on h1 "Bringup of ESP32 Click Board" at bounding box center [671, 201] width 797 height 25
copy header "Bringup of ESP32 Click Board"
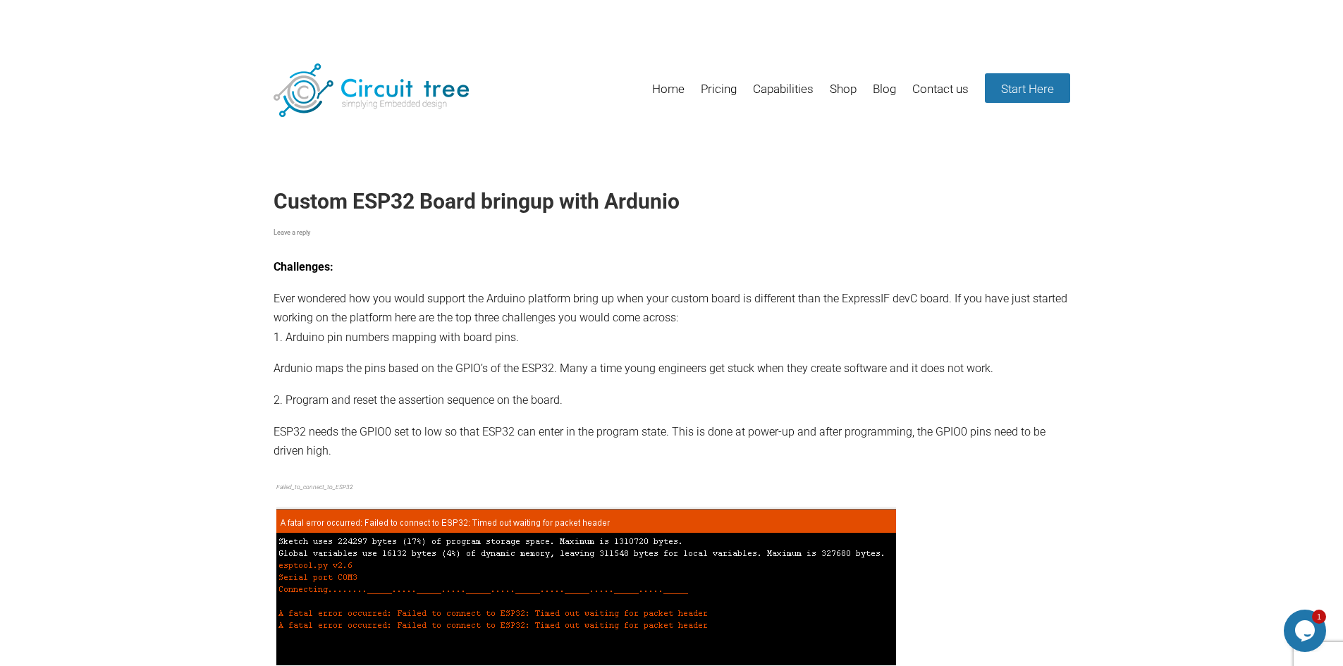
click at [421, 338] on p "Ever wondered how you would support the Arduino platform bring up when your cus…" at bounding box center [671, 318] width 797 height 58
drag, startPoint x: 273, startPoint y: 195, endPoint x: 474, endPoint y: 198, distance: 200.9
click at [474, 198] on h1 "Custom ESP32 Board bringup with Ardunio" at bounding box center [671, 201] width 797 height 25
copy h1 "Custom ESP32 Board"
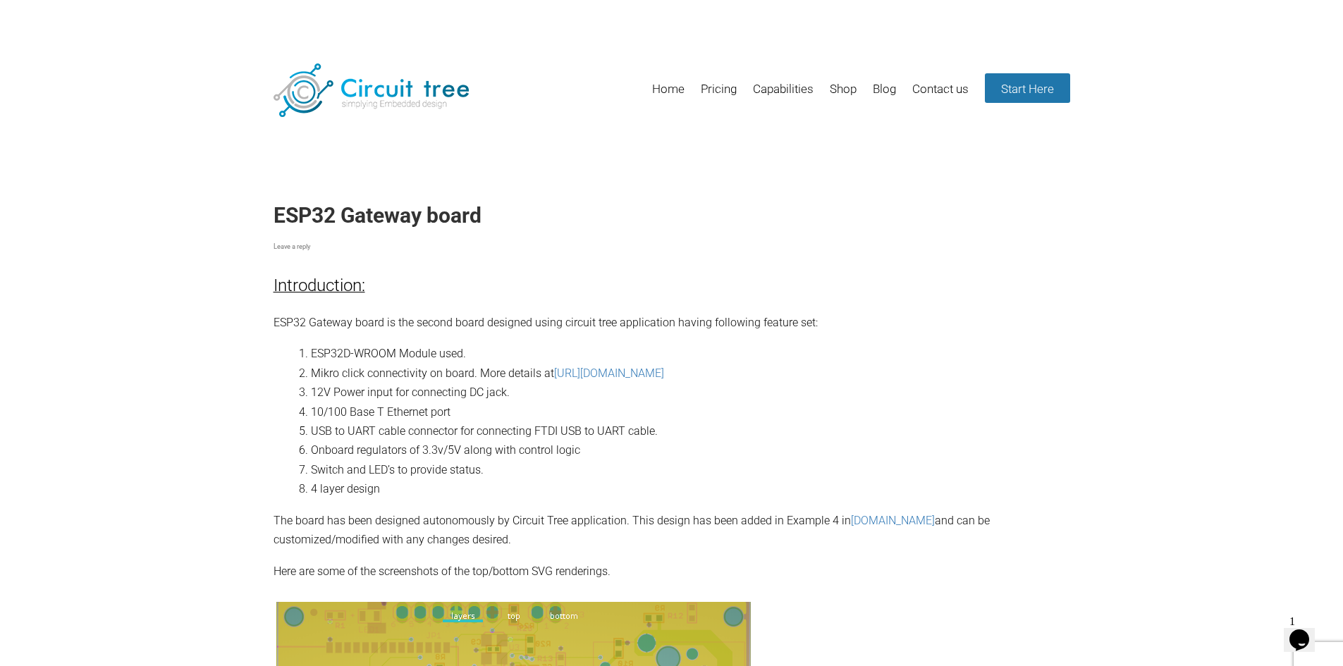
click at [302, 214] on h1 "ESP32 Gateway board" at bounding box center [671, 215] width 797 height 25
click at [454, 217] on h1 "ESP32 Gateway board" at bounding box center [671, 215] width 797 height 25
copy h1 "ESP32 Gateway board"
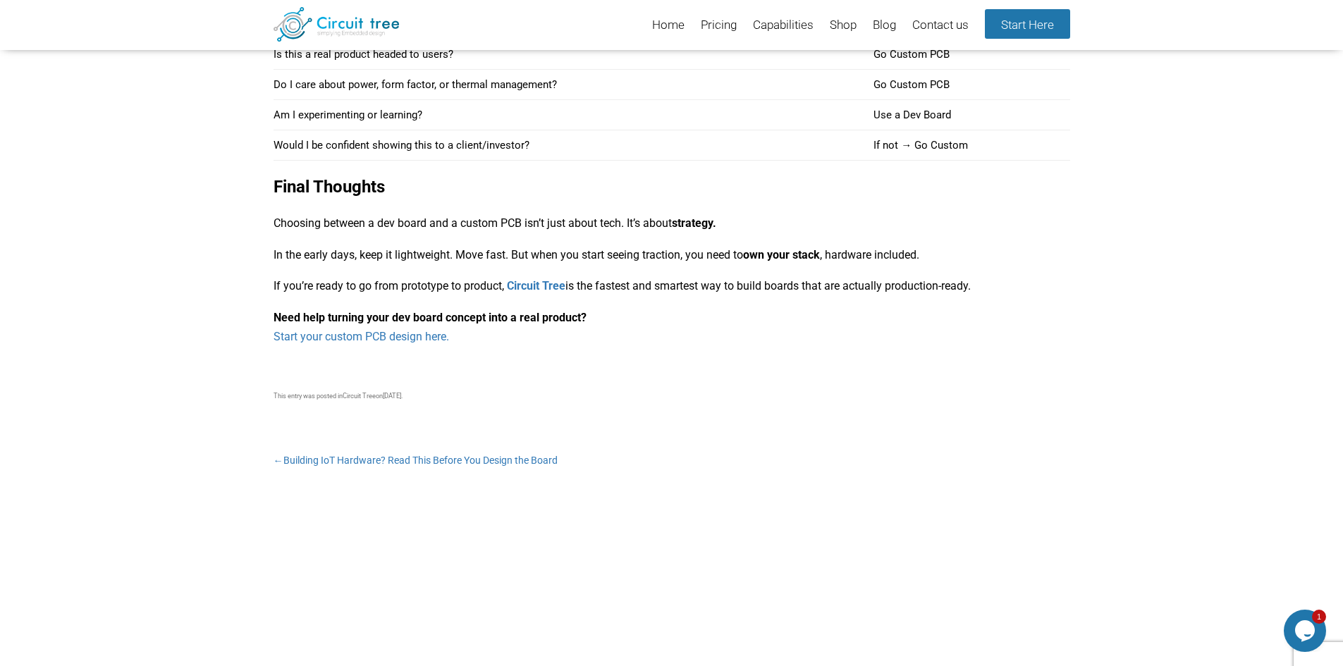
scroll to position [1813, 0]
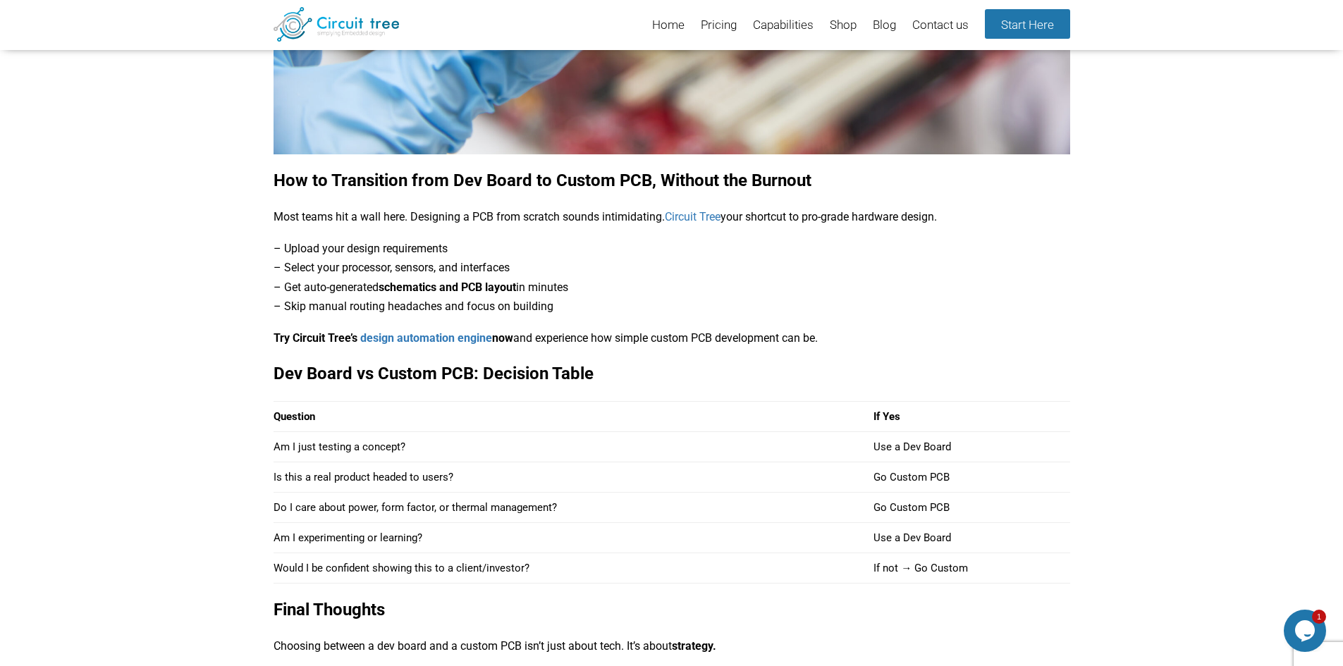
click at [424, 410] on td "Question" at bounding box center [573, 416] width 601 height 30
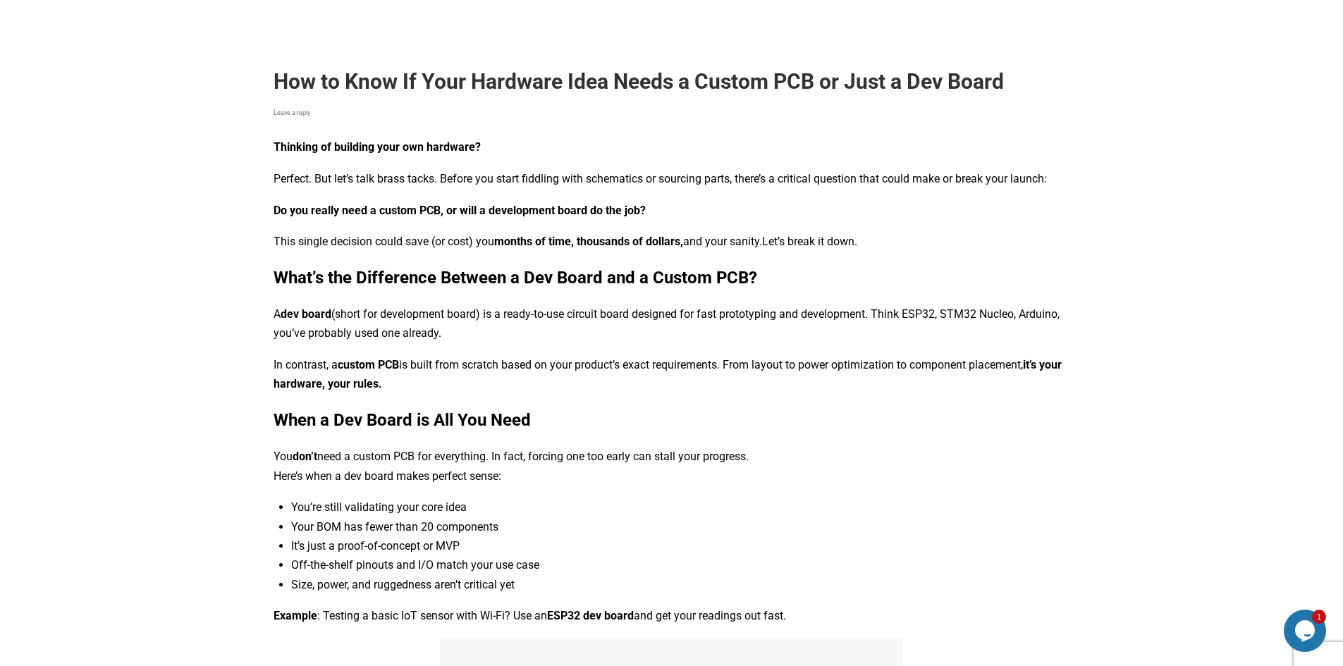
scroll to position [0, 0]
